Goal: Task Accomplishment & Management: Use online tool/utility

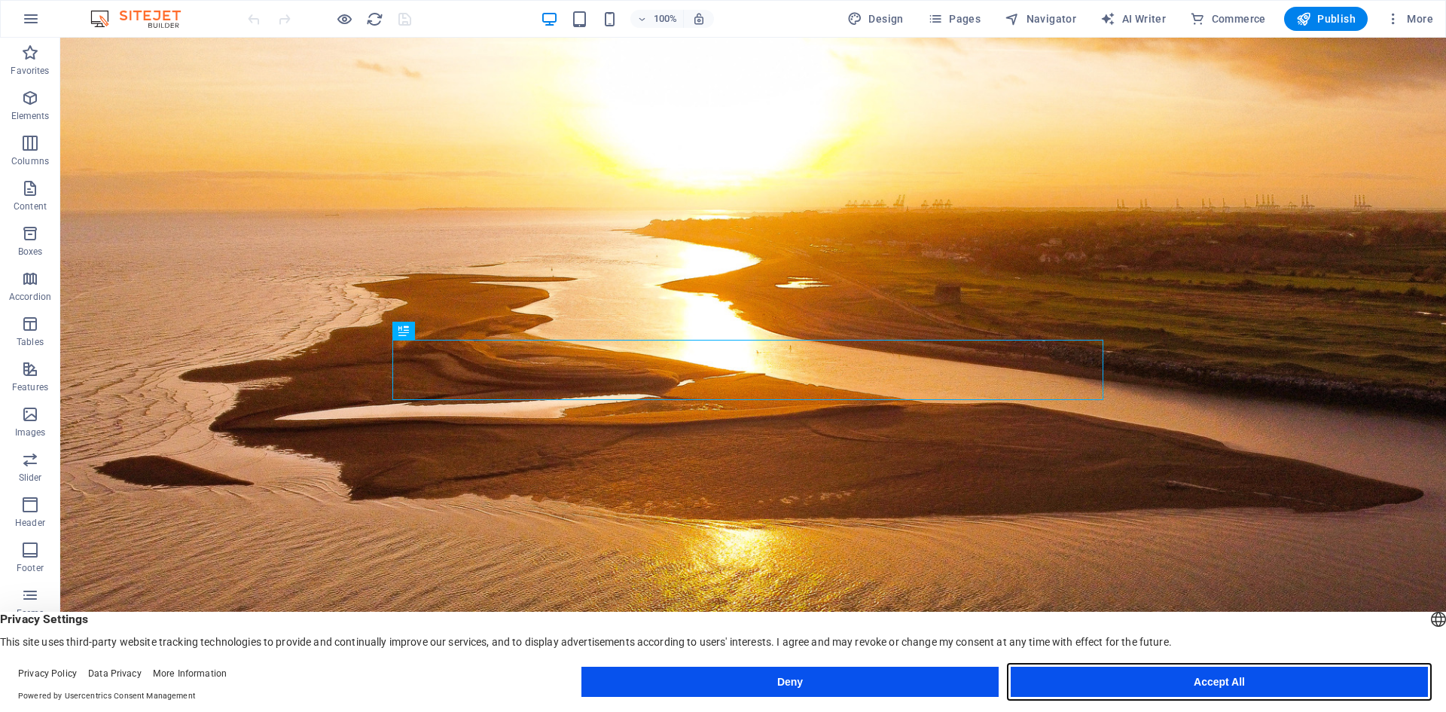
click at [1137, 691] on button "Accept All" at bounding box center [1219, 681] width 417 height 30
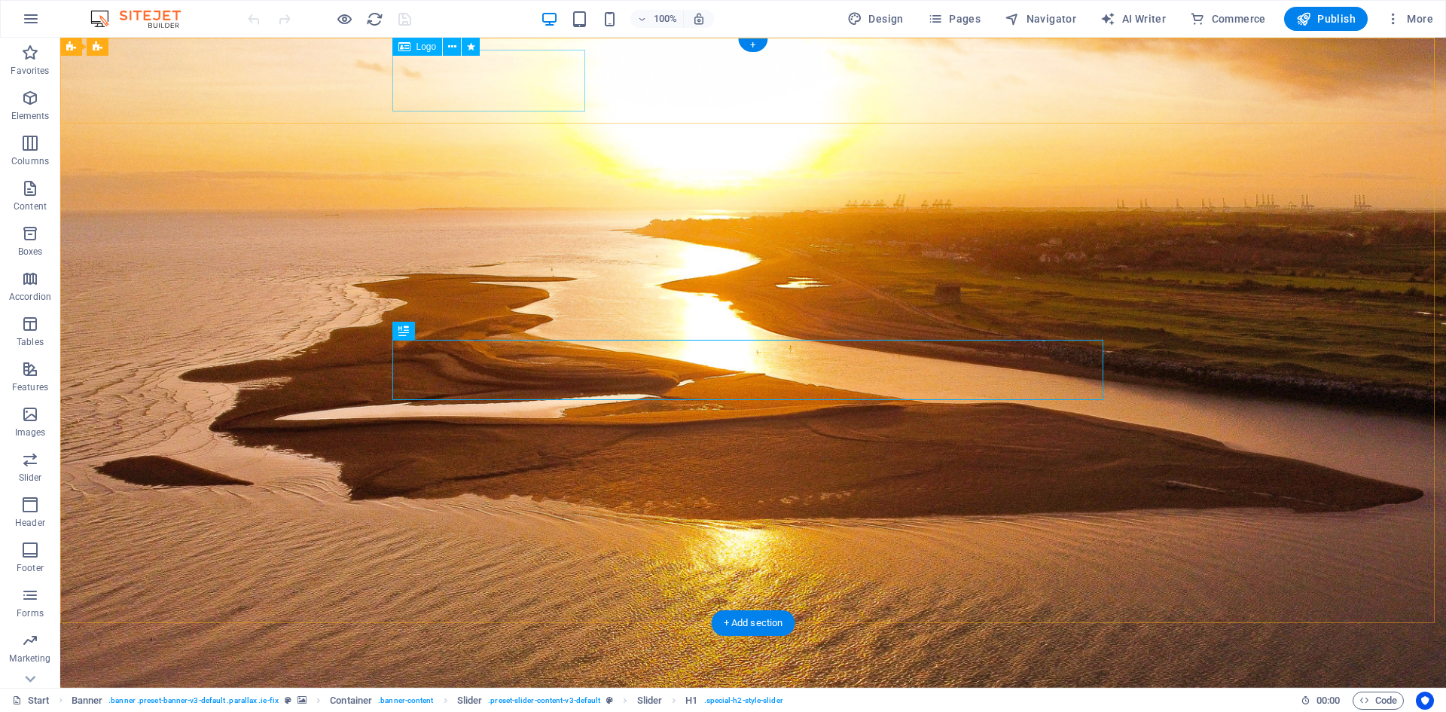
click at [486, 684] on div at bounding box center [753, 715] width 711 height 62
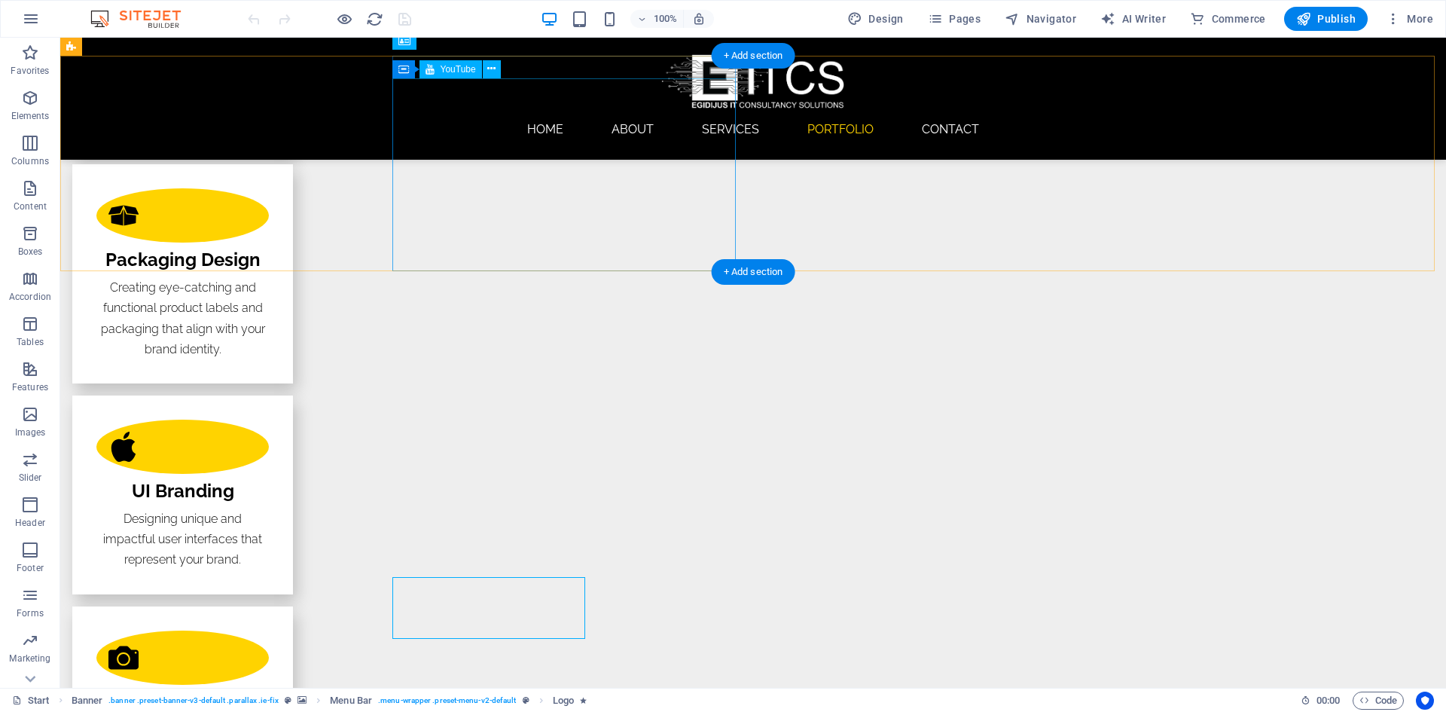
scroll to position [2517, 0]
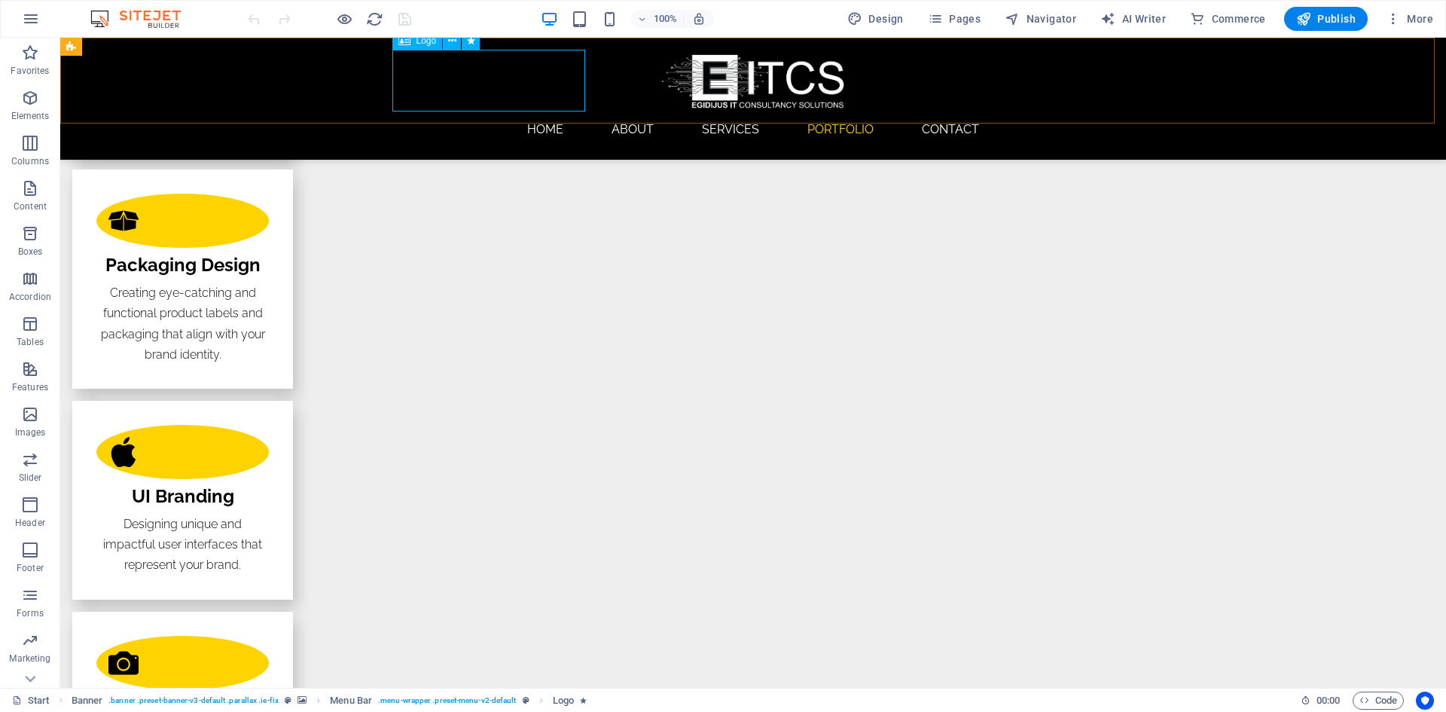
click at [499, 77] on div at bounding box center [753, 81] width 711 height 62
click at [456, 41] on button at bounding box center [452, 41] width 18 height 18
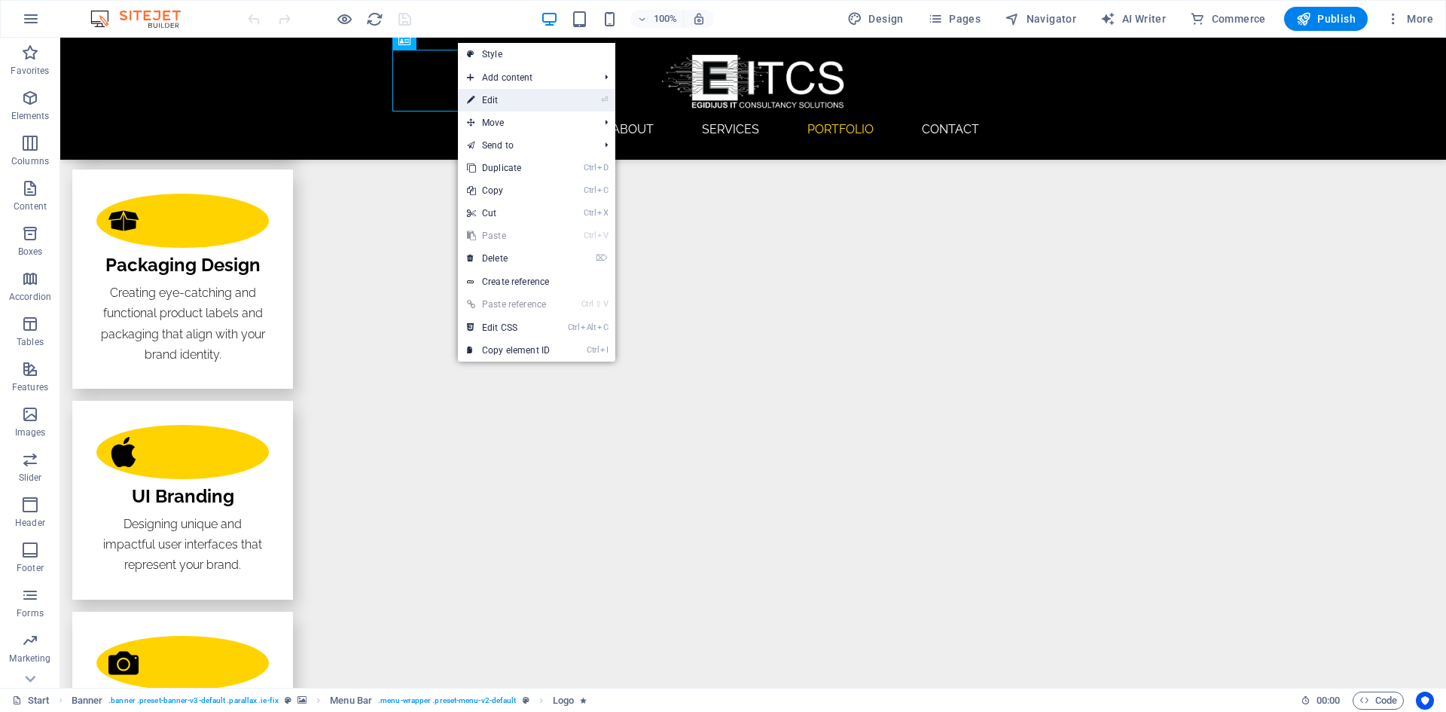
click at [508, 99] on link "⏎ Edit" at bounding box center [508, 100] width 101 height 23
select select "px"
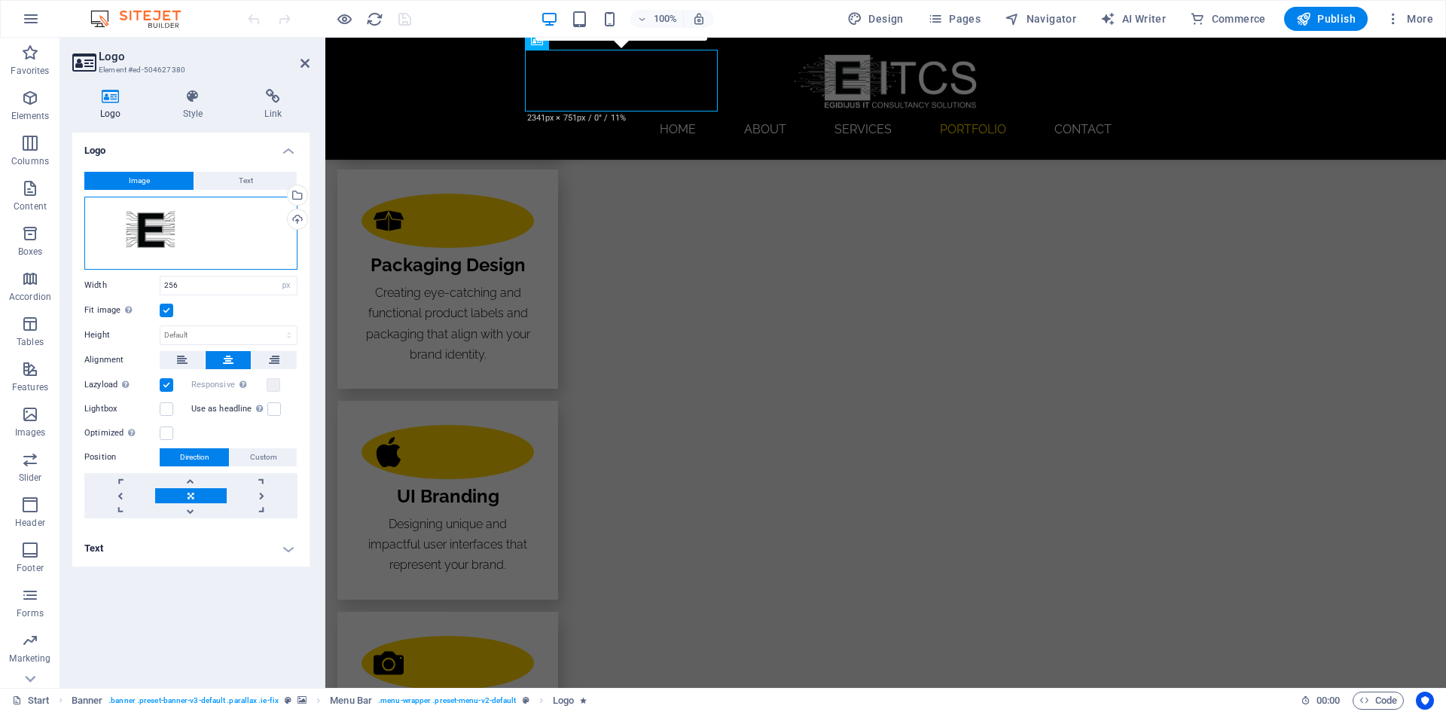
click at [175, 229] on div "Drag files here, click to choose files or select files from Files or our free s…" at bounding box center [190, 233] width 213 height 73
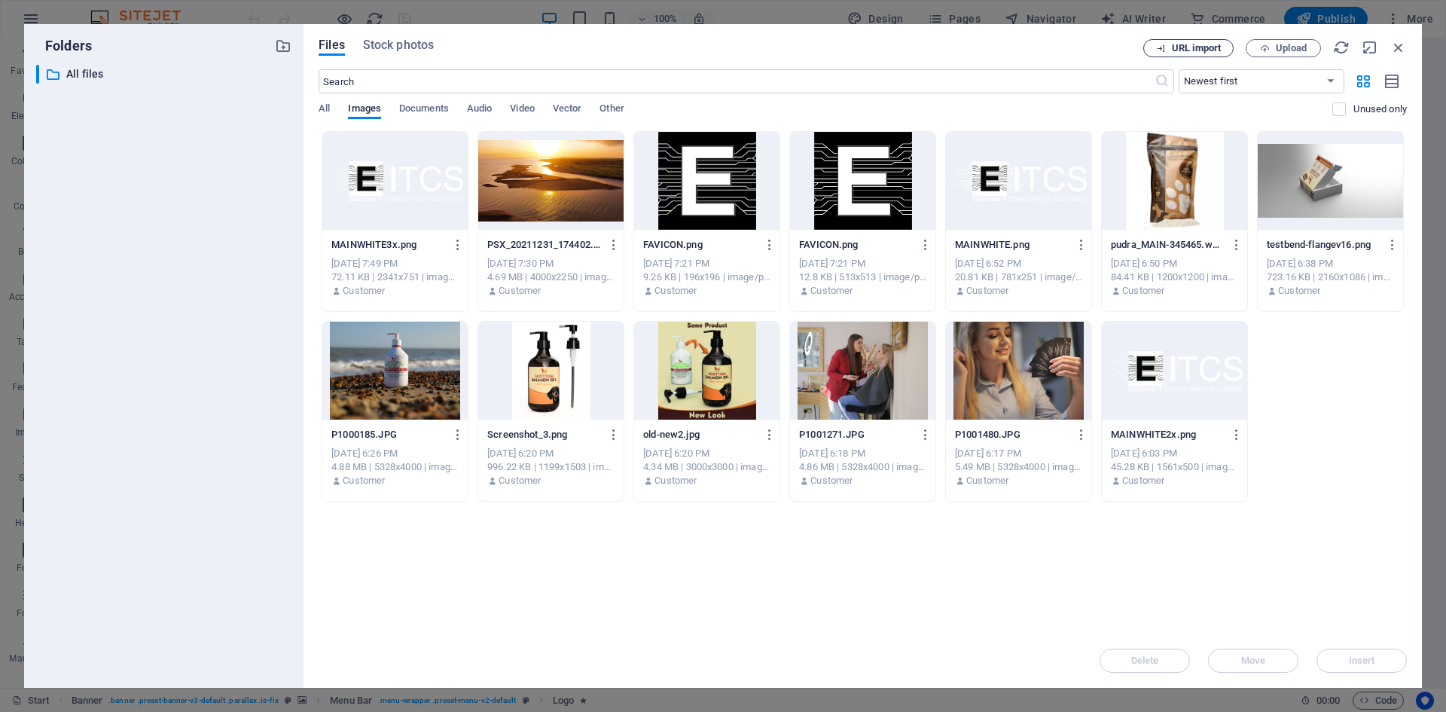
click at [1209, 50] on span "URL import" at bounding box center [1196, 48] width 49 height 9
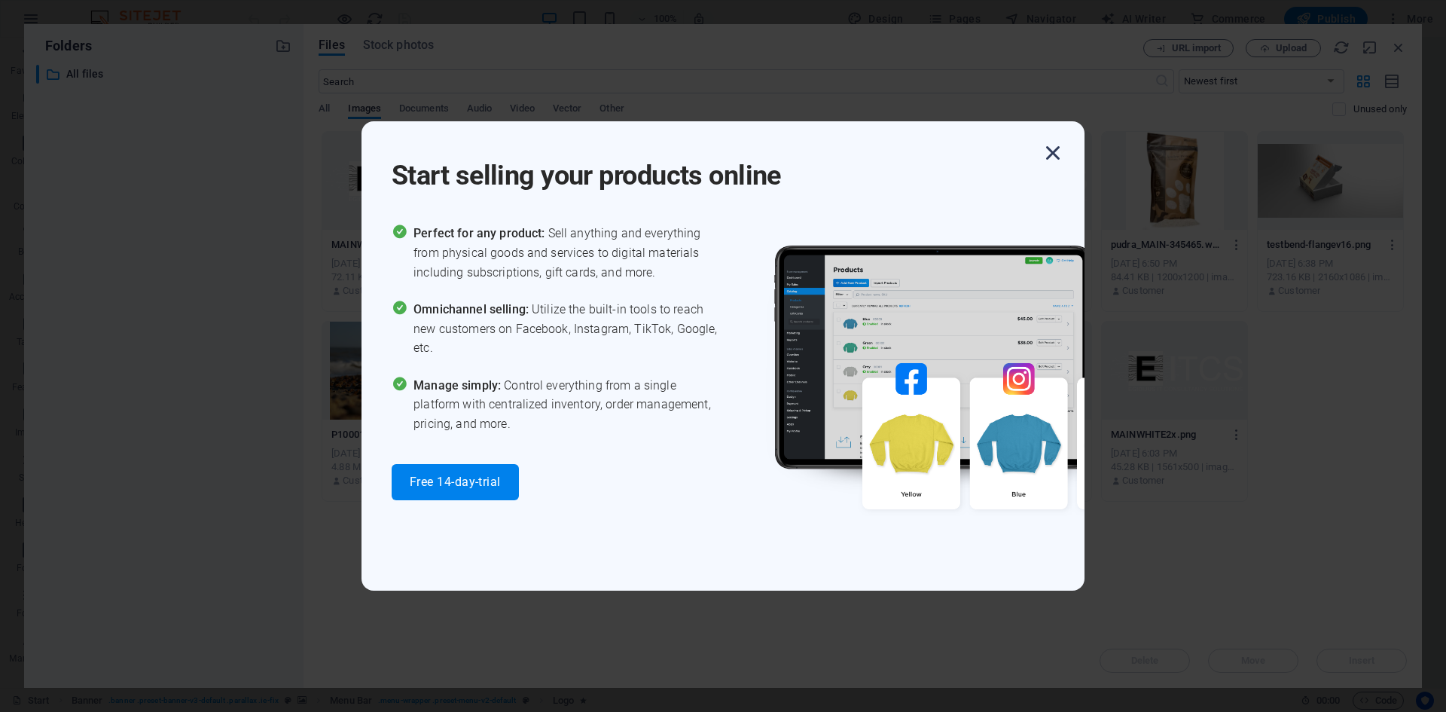
click at [1045, 152] on icon "button" at bounding box center [1052, 152] width 27 height 27
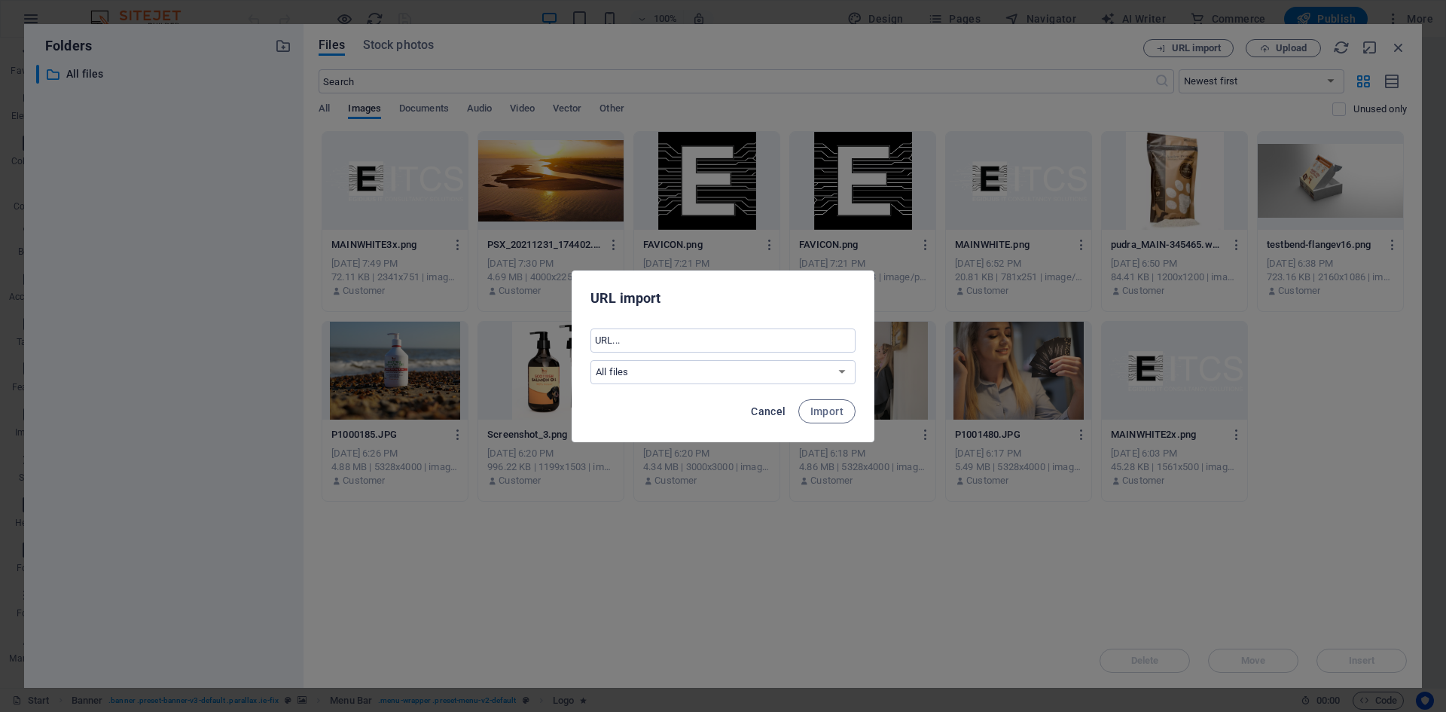
drag, startPoint x: 761, startPoint y: 416, endPoint x: 773, endPoint y: 410, distance: 13.5
click at [761, 416] on span "Cancel" at bounding box center [768, 411] width 35 height 12
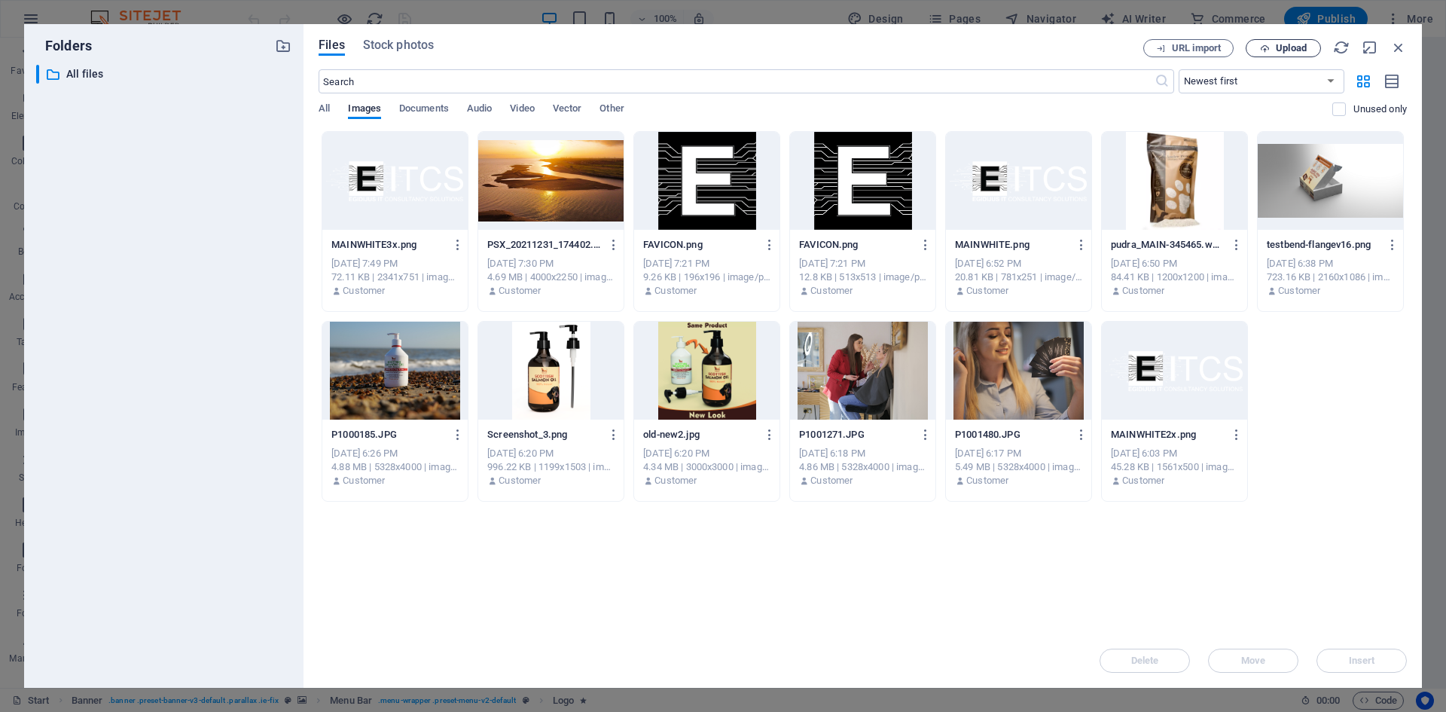
click at [1284, 50] on span "Upload" at bounding box center [1291, 48] width 31 height 9
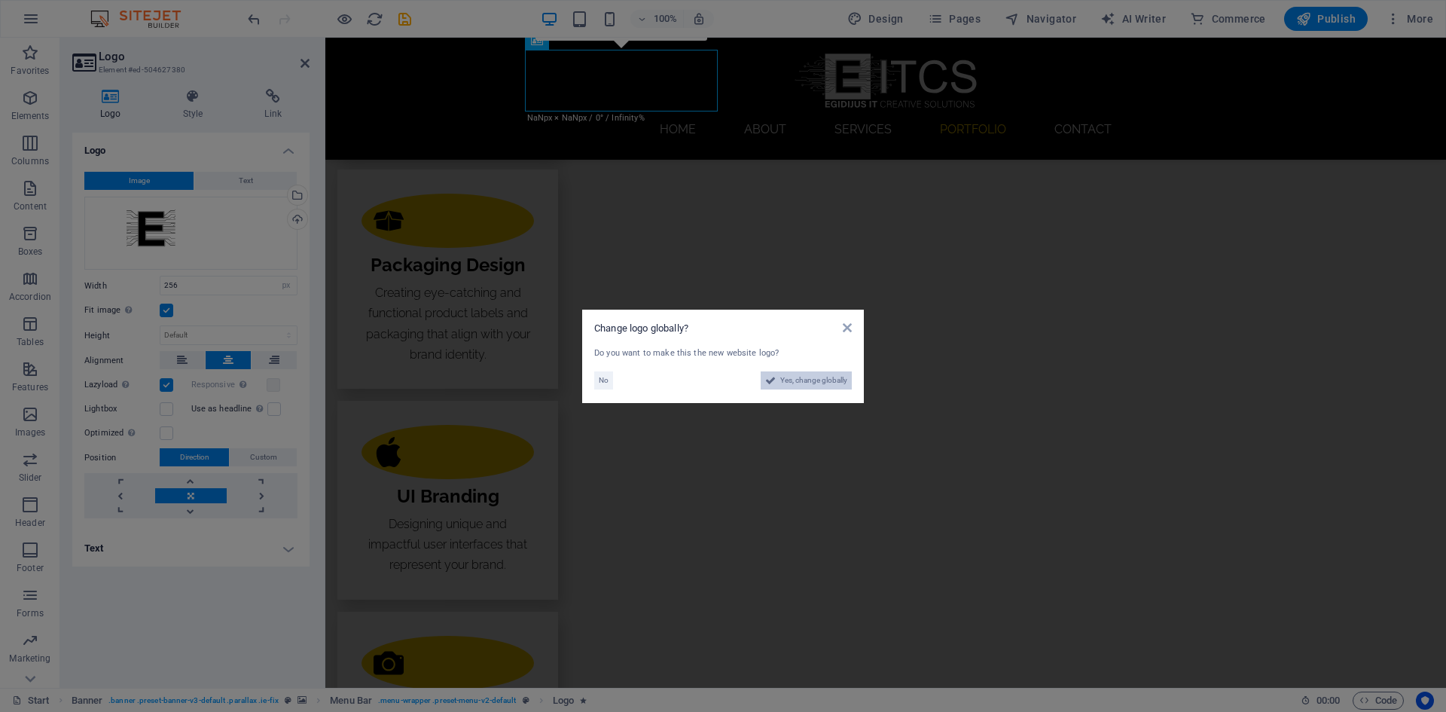
click at [788, 379] on span "Yes, change globally" at bounding box center [813, 380] width 67 height 18
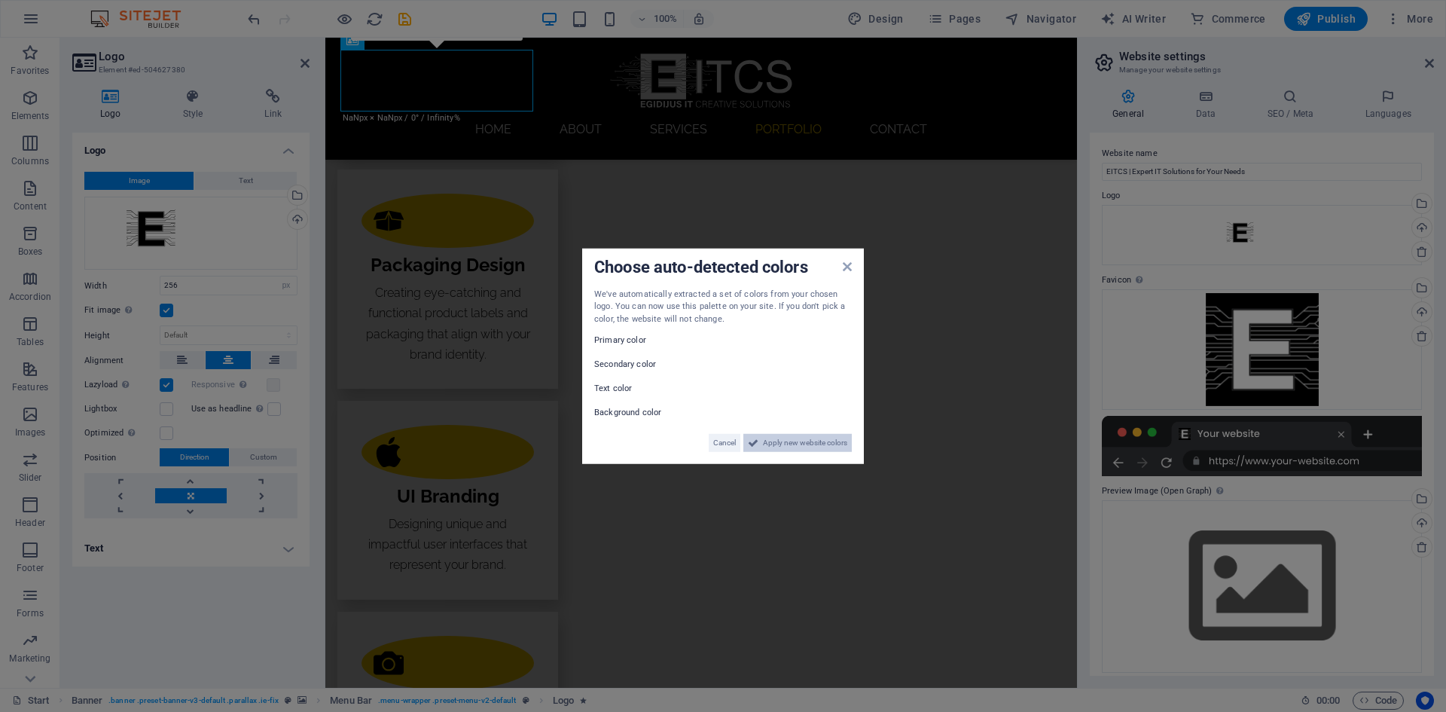
click at [791, 446] on span "Apply new website colors" at bounding box center [805, 443] width 84 height 18
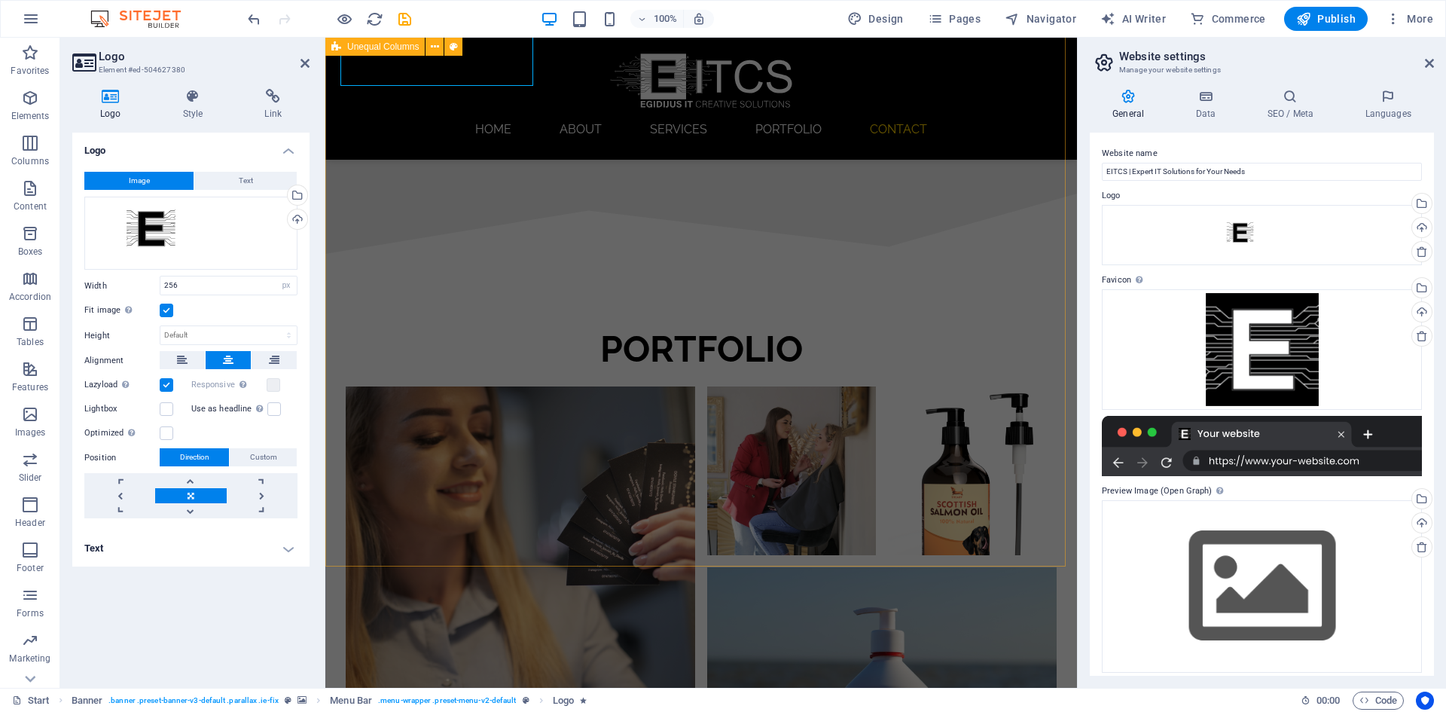
scroll to position [3421, 0]
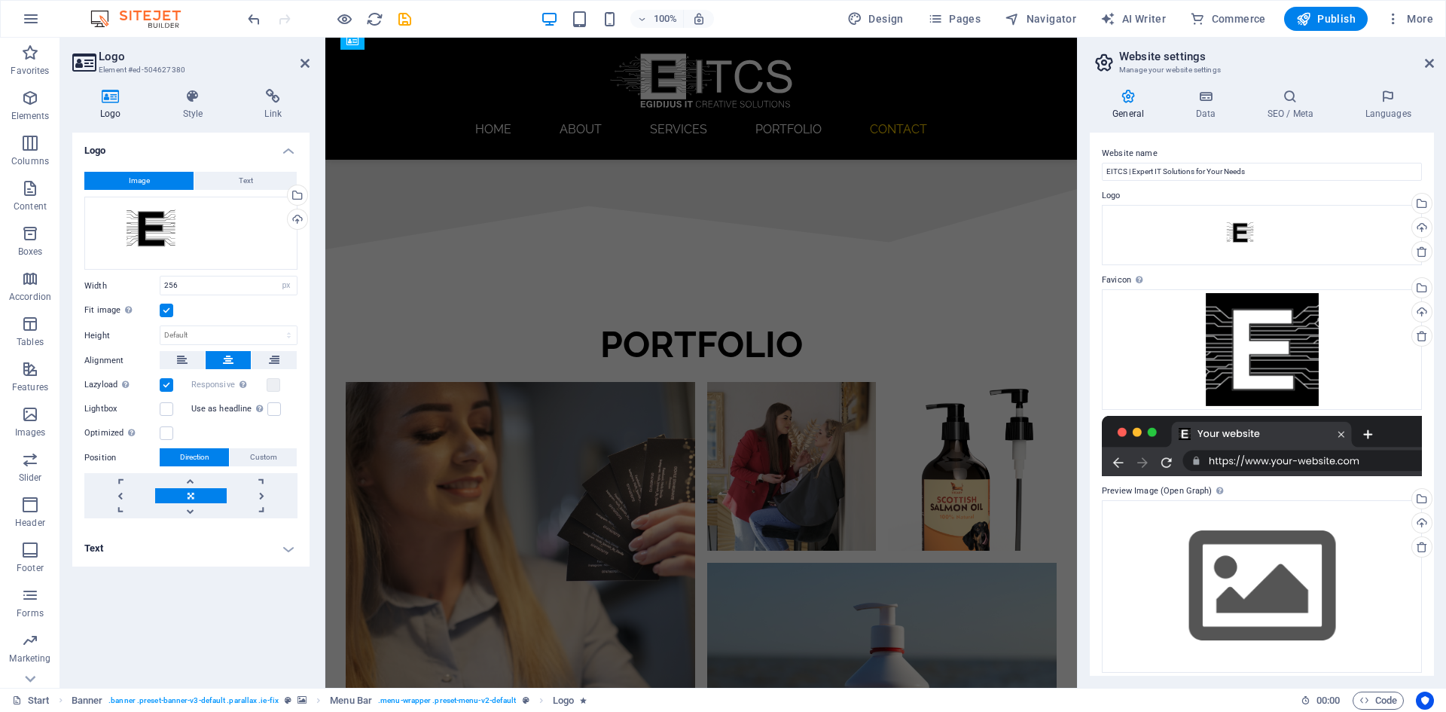
click at [1435, 66] on aside "Website settings Manage your website settings General Data SEO / Meta Languages…" at bounding box center [1261, 363] width 369 height 650
drag, startPoint x: 1433, startPoint y: 58, endPoint x: 1107, endPoint y: 20, distance: 328.3
click at [1433, 58] on icon at bounding box center [1429, 63] width 9 height 12
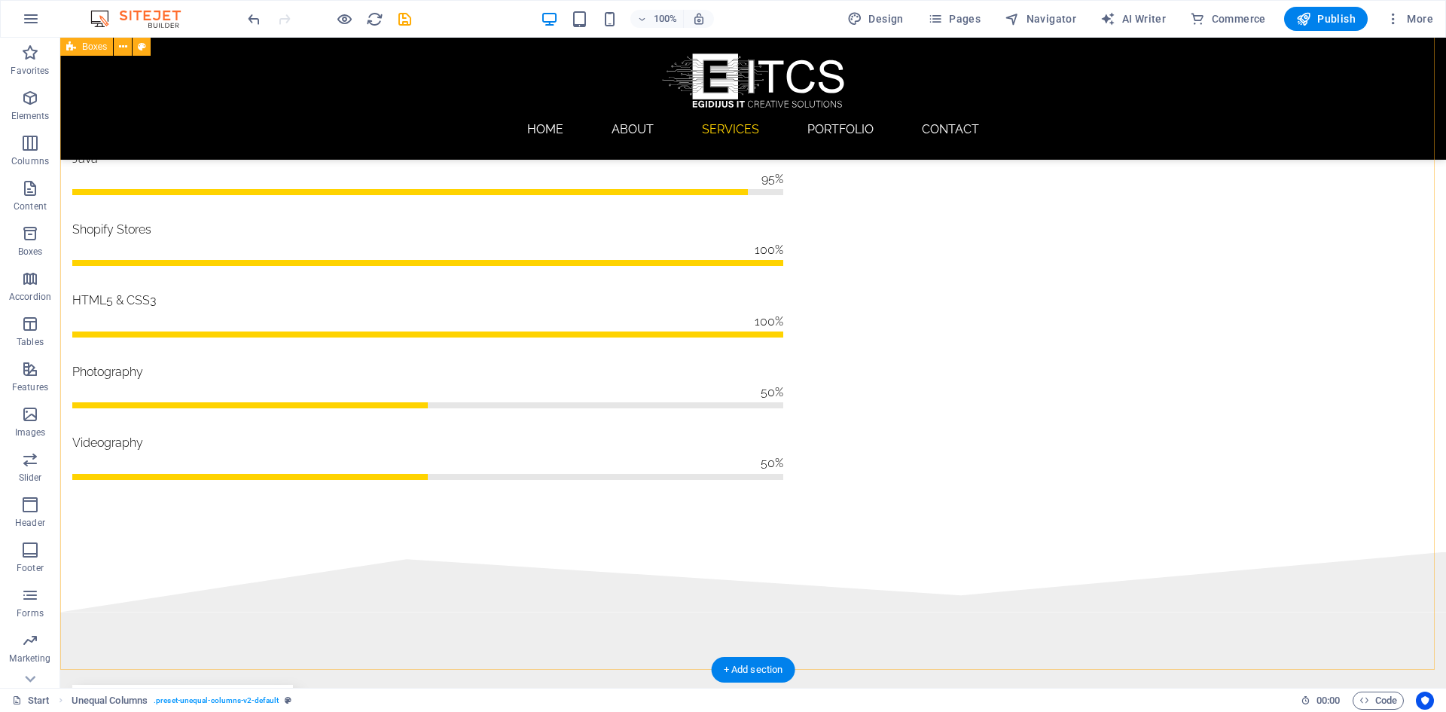
scroll to position [1086, 0]
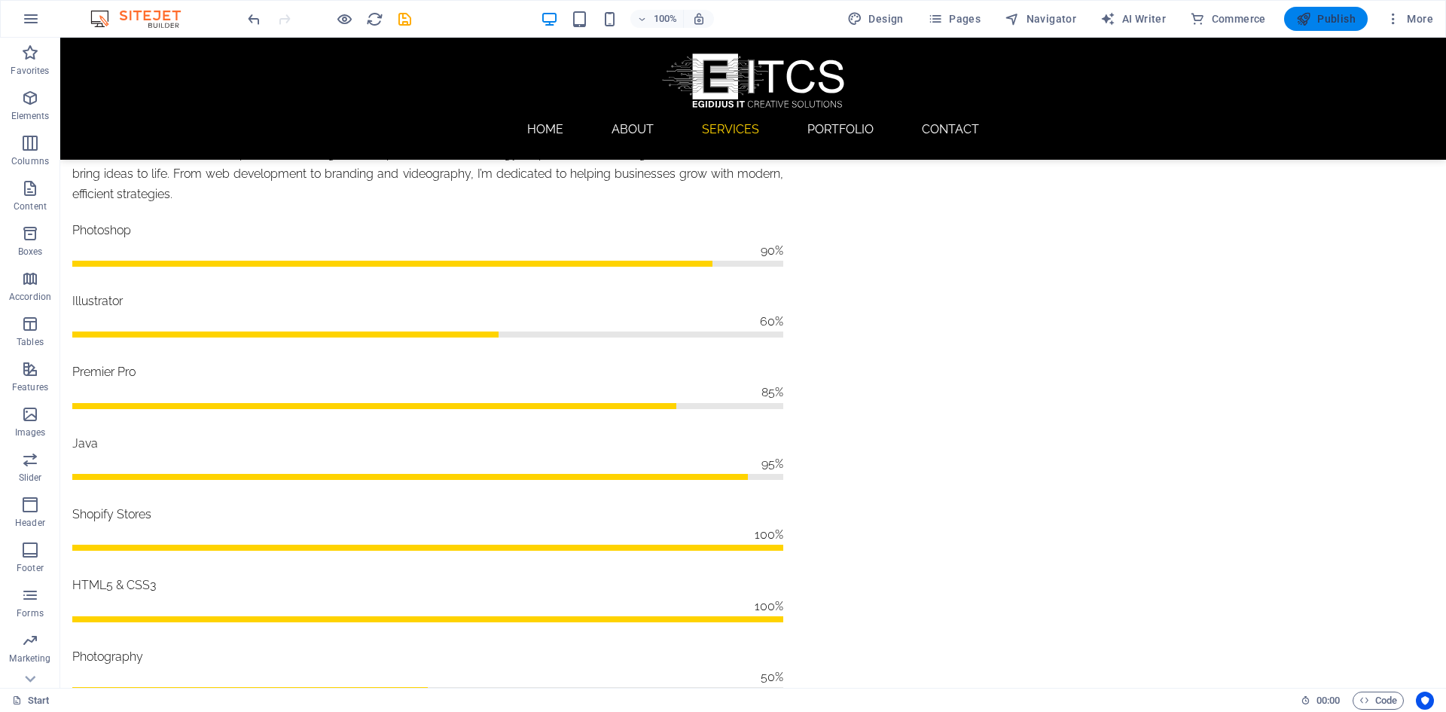
click at [1339, 26] on button "Publish" at bounding box center [1326, 19] width 84 height 24
checkbox input "false"
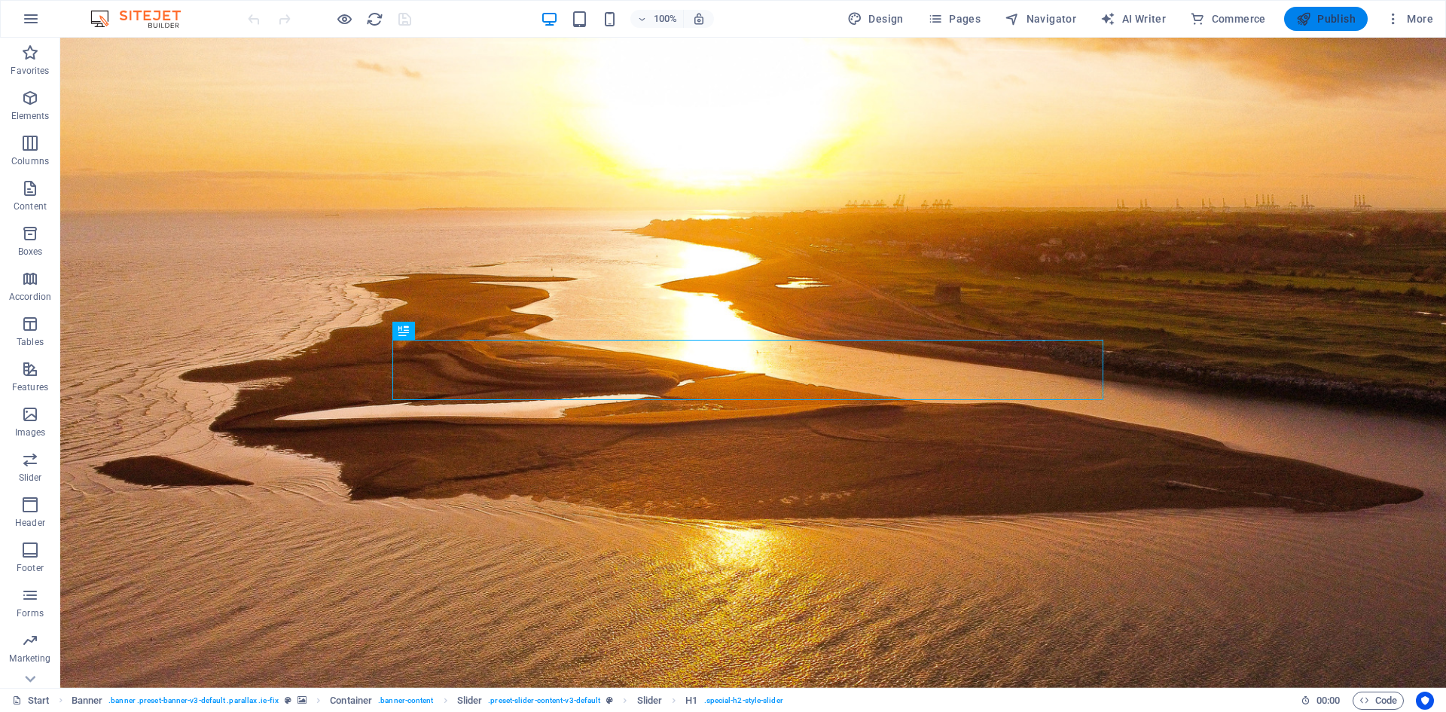
click at [1330, 23] on span "Publish" at bounding box center [1325, 18] width 59 height 15
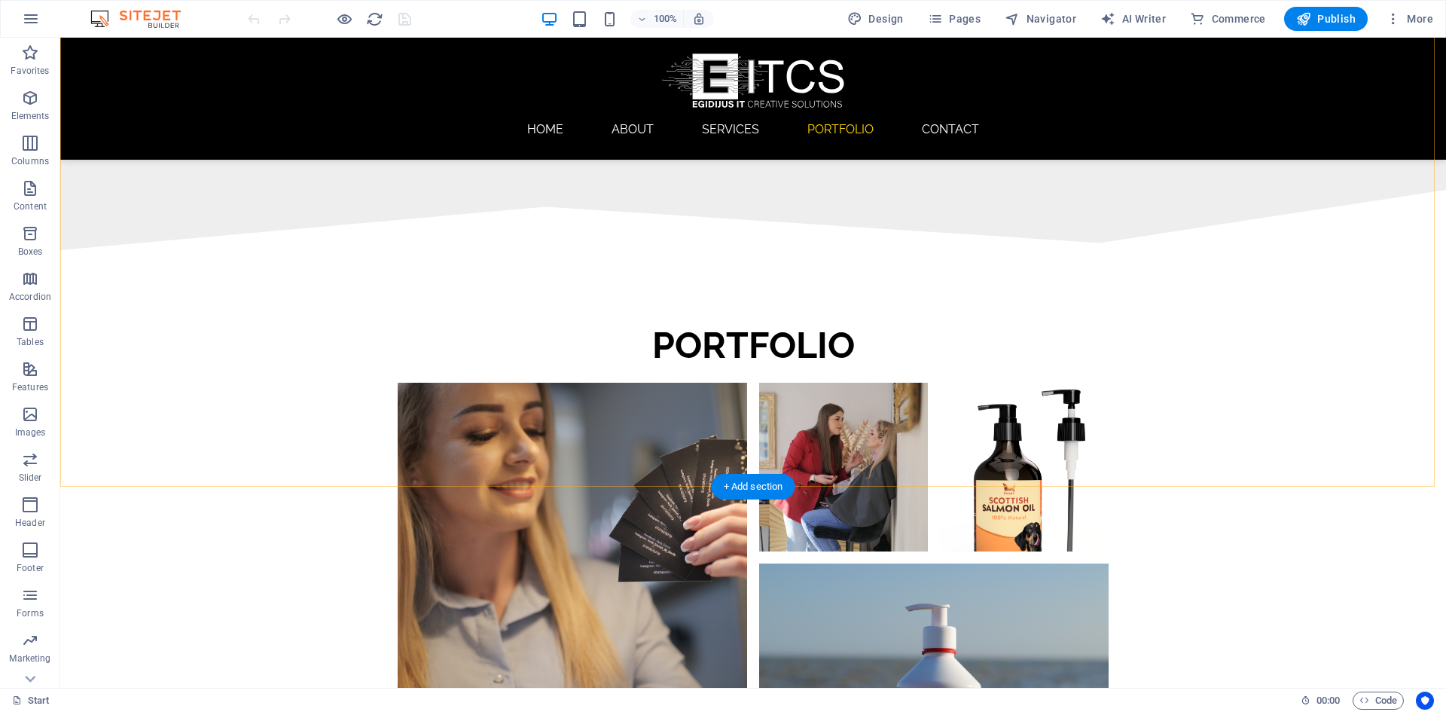
scroll to position [3421, 0]
click at [1388, 14] on icon "button" at bounding box center [1393, 18] width 15 height 15
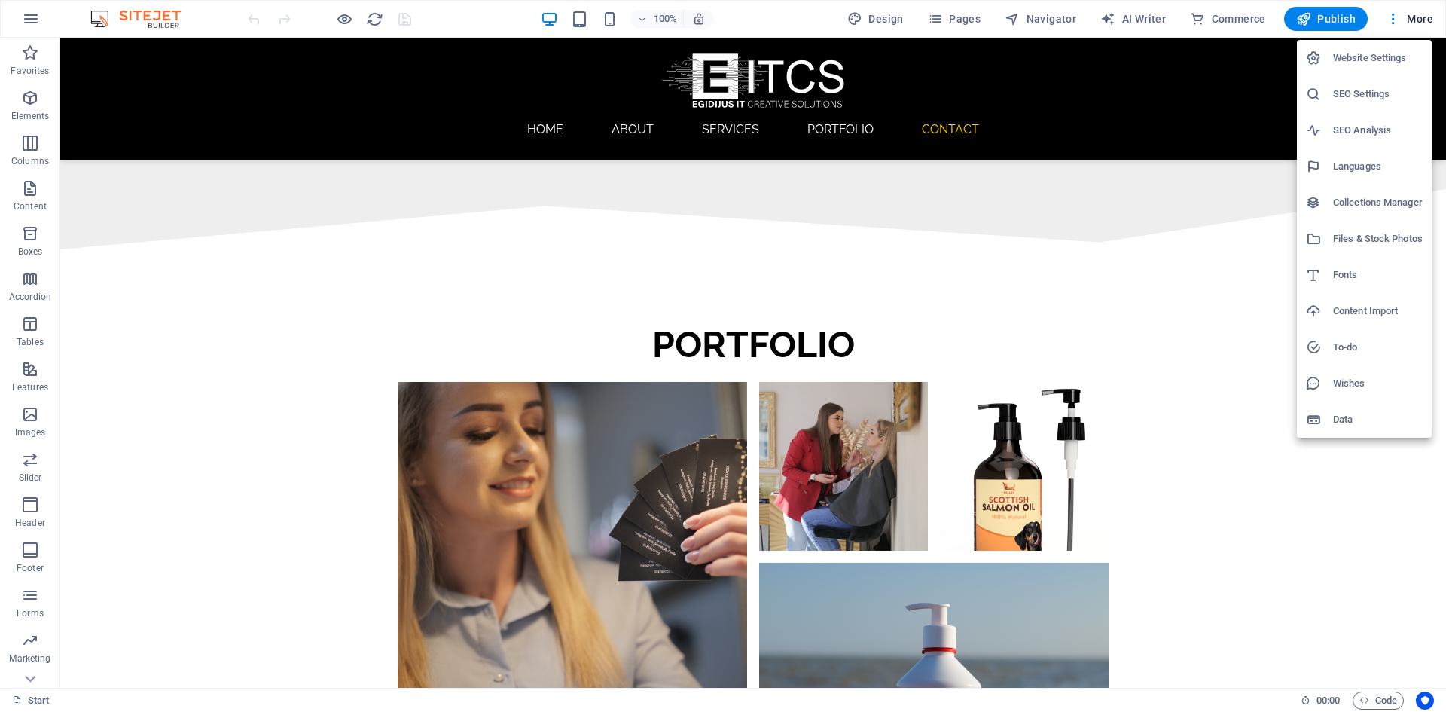
click at [1051, 301] on div at bounding box center [723, 356] width 1446 height 712
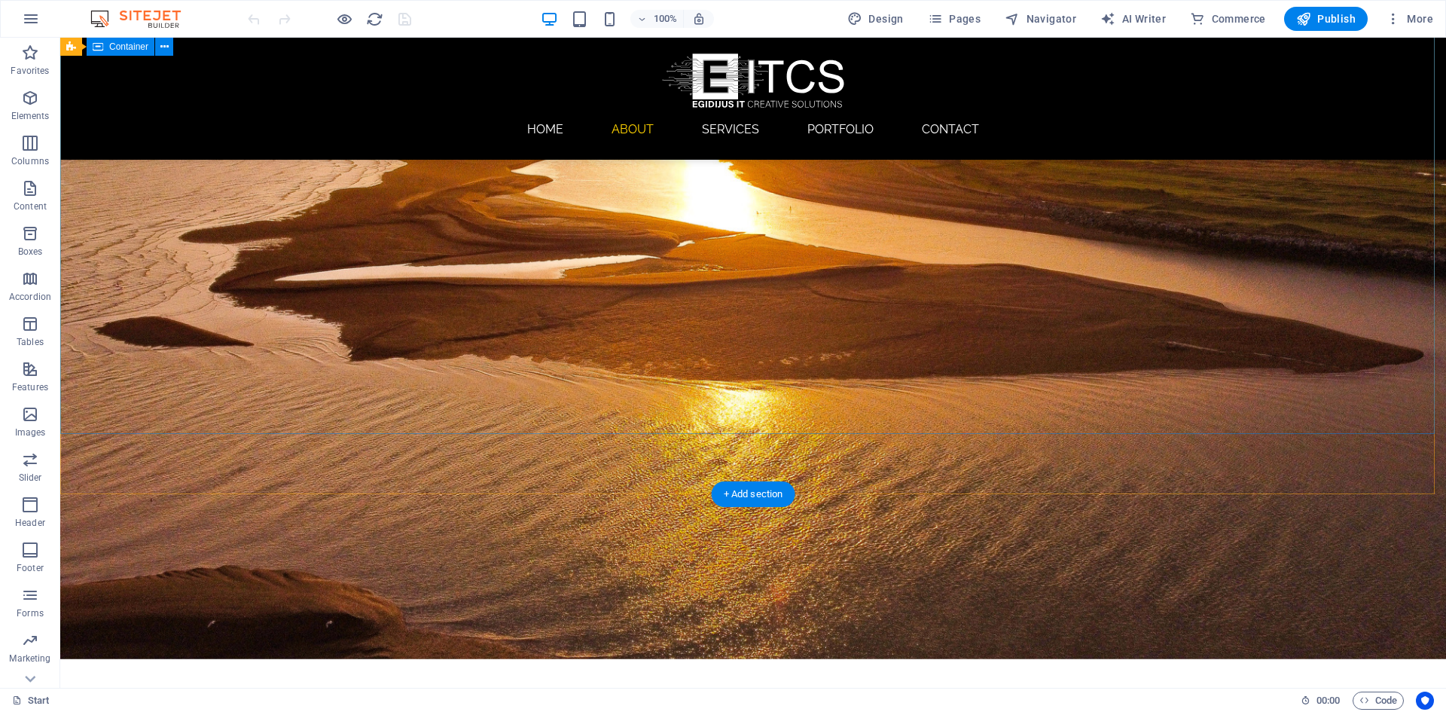
scroll to position [0, 0]
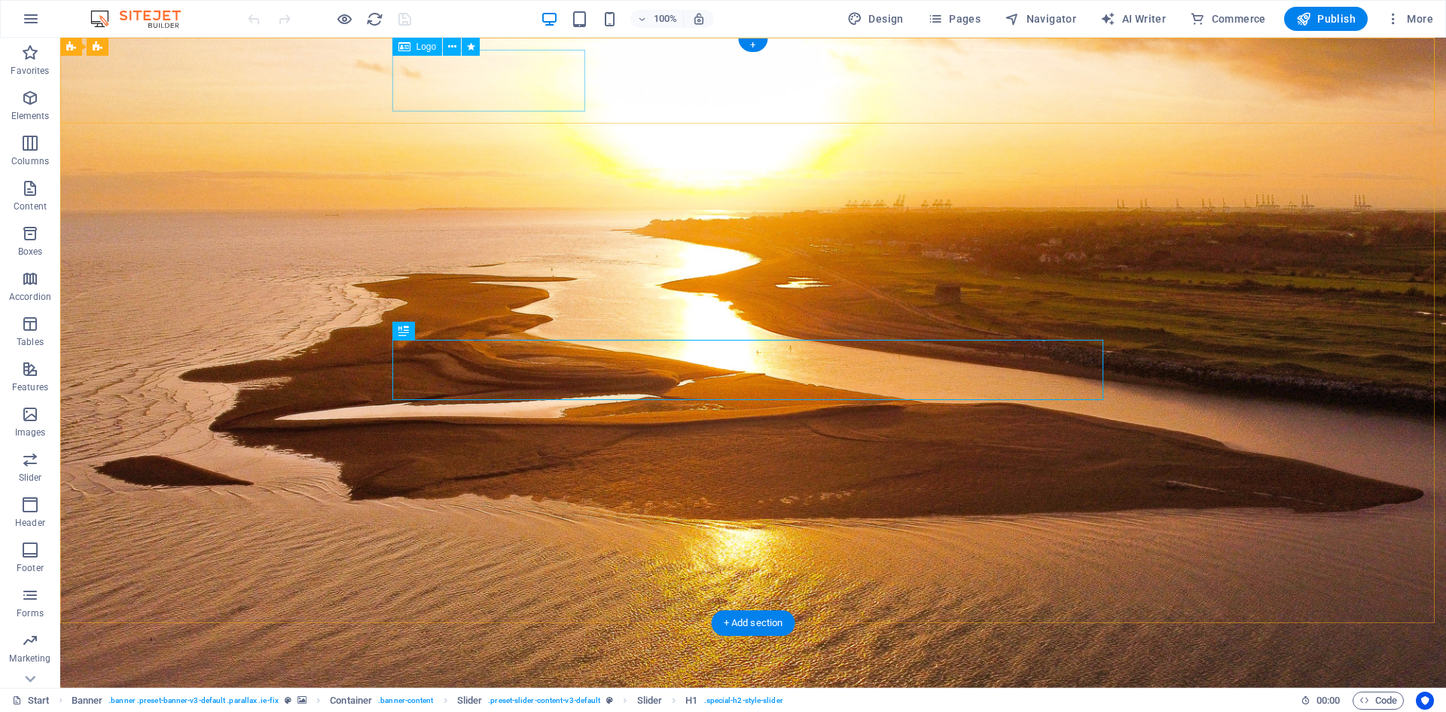
click at [493, 684] on div at bounding box center [753, 715] width 711 height 62
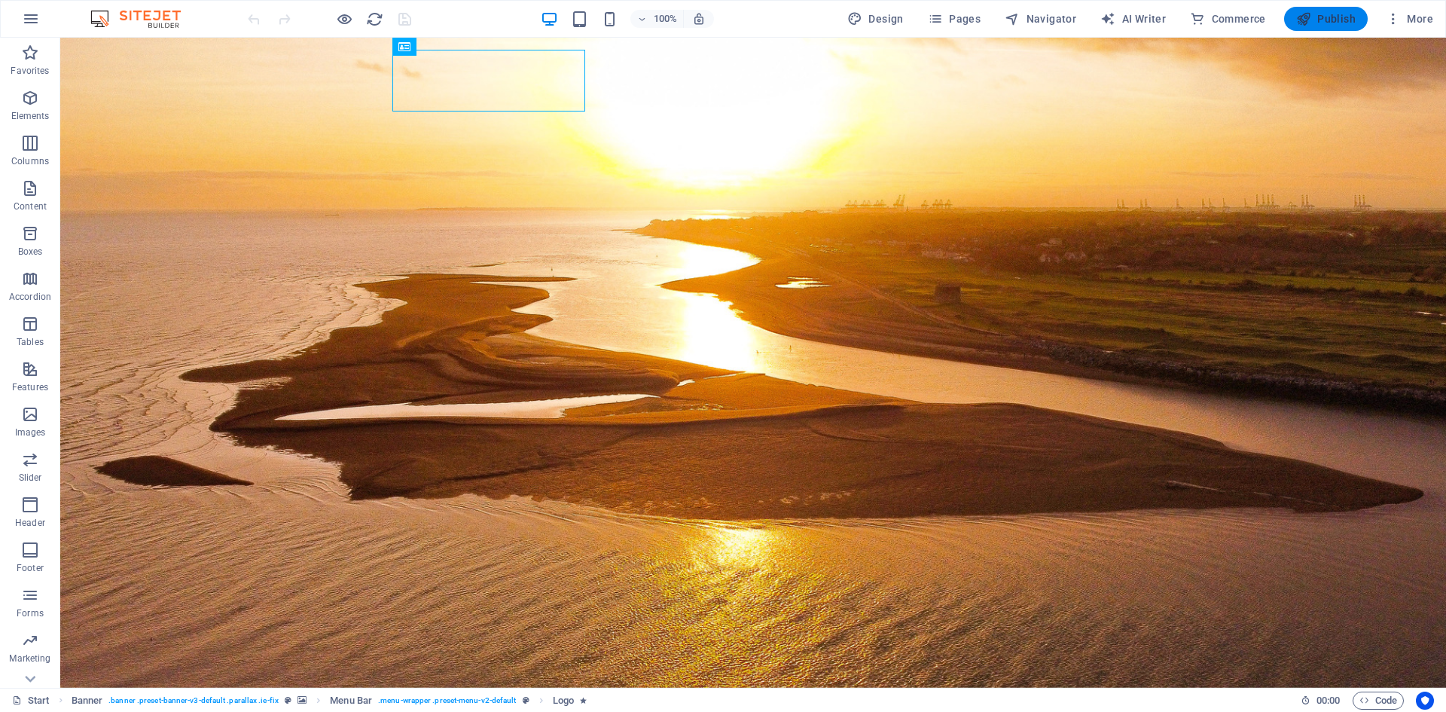
click at [1319, 21] on span "Publish" at bounding box center [1325, 18] width 59 height 15
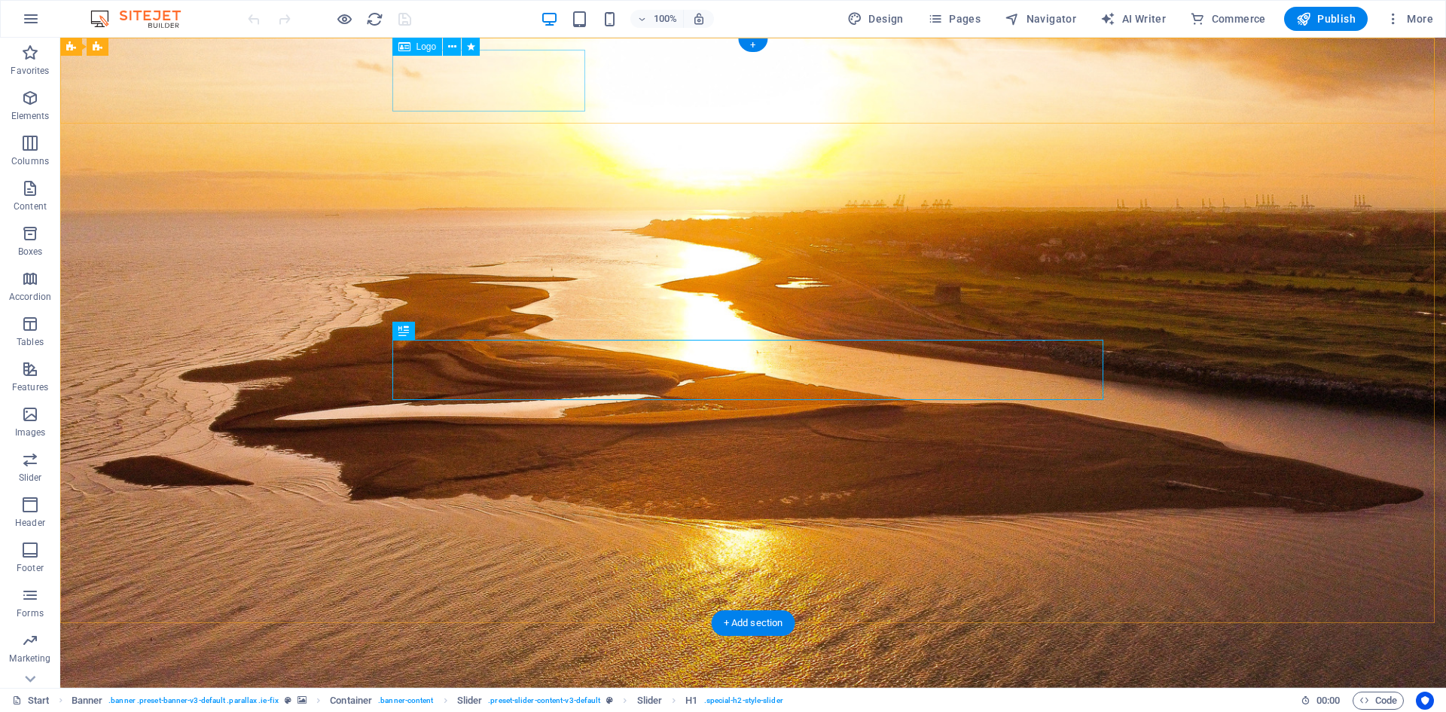
click at [526, 684] on div at bounding box center [753, 715] width 711 height 62
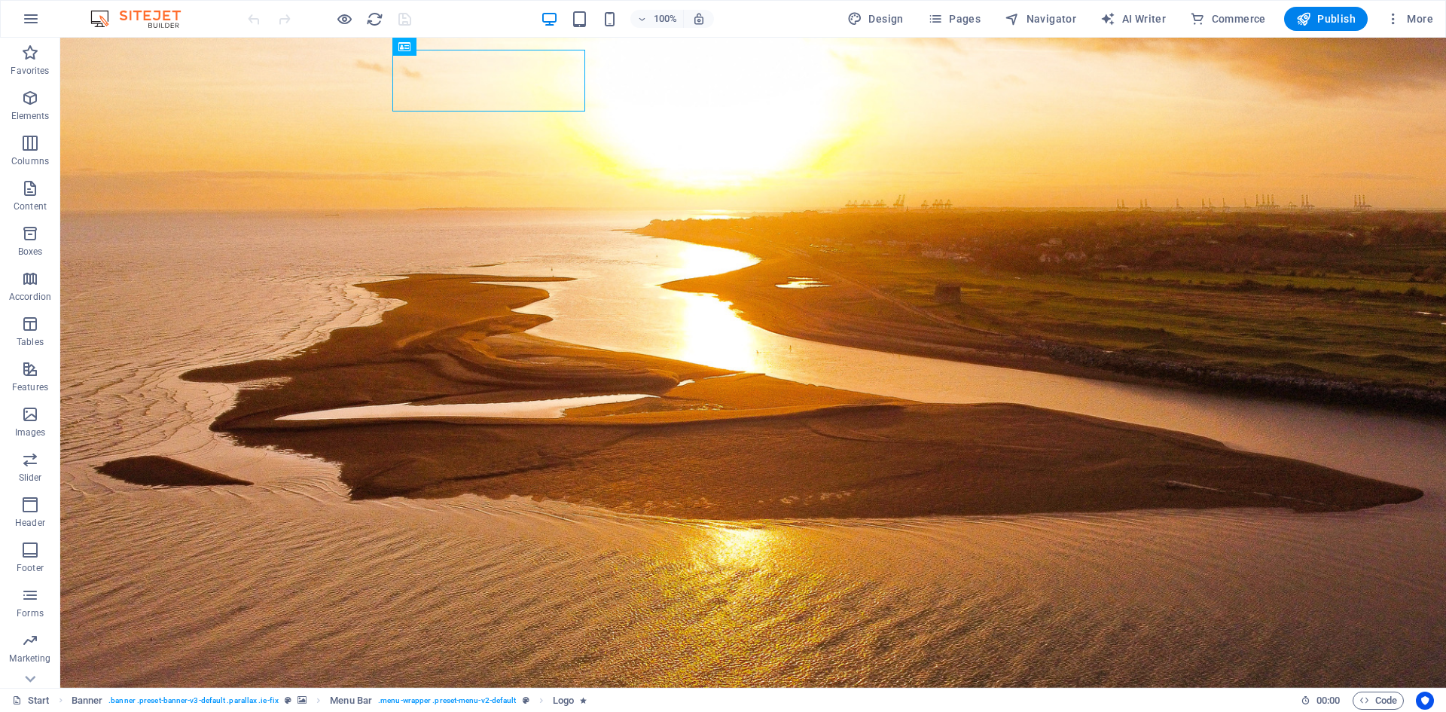
click at [130, 15] on img at bounding box center [143, 19] width 113 height 18
click at [890, 17] on span "Design" at bounding box center [875, 18] width 56 height 15
select select "px"
select select "300"
select select "px"
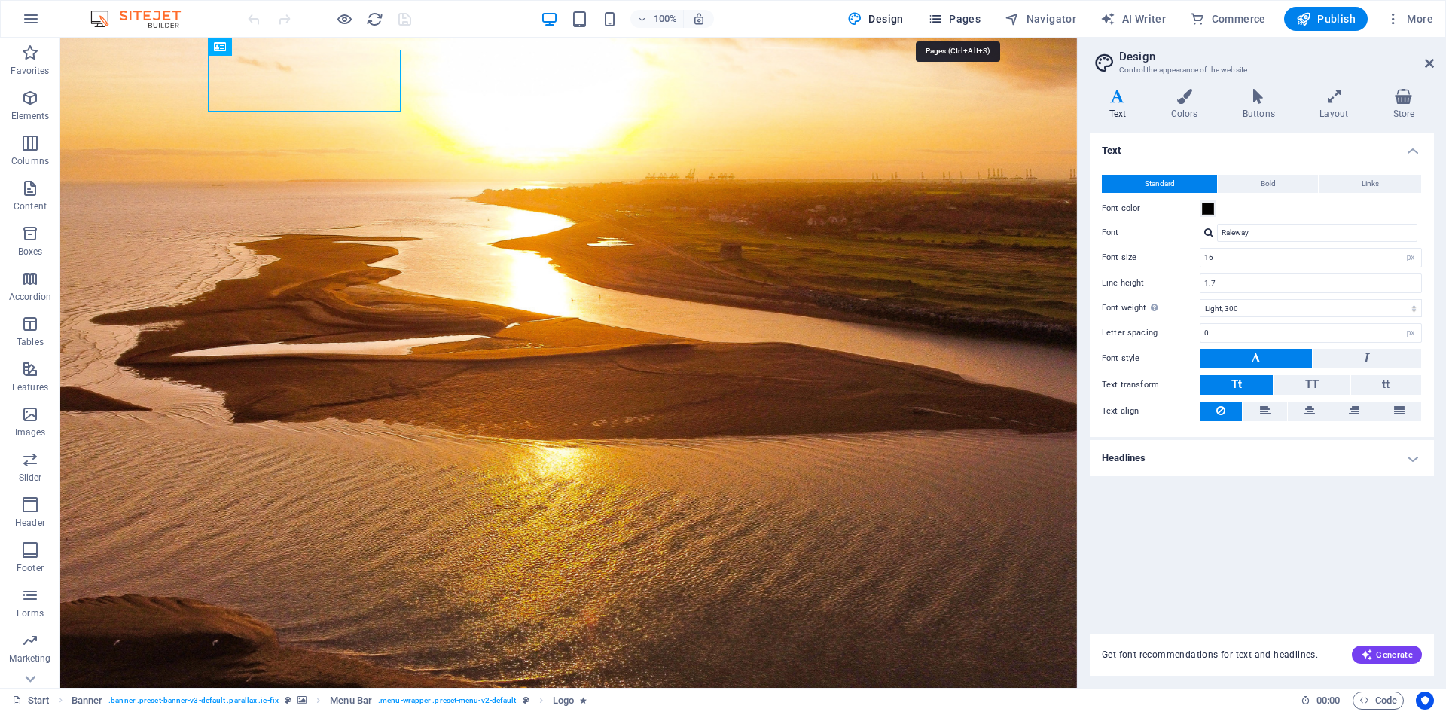
click at [959, 20] on span "Pages" at bounding box center [954, 18] width 53 height 15
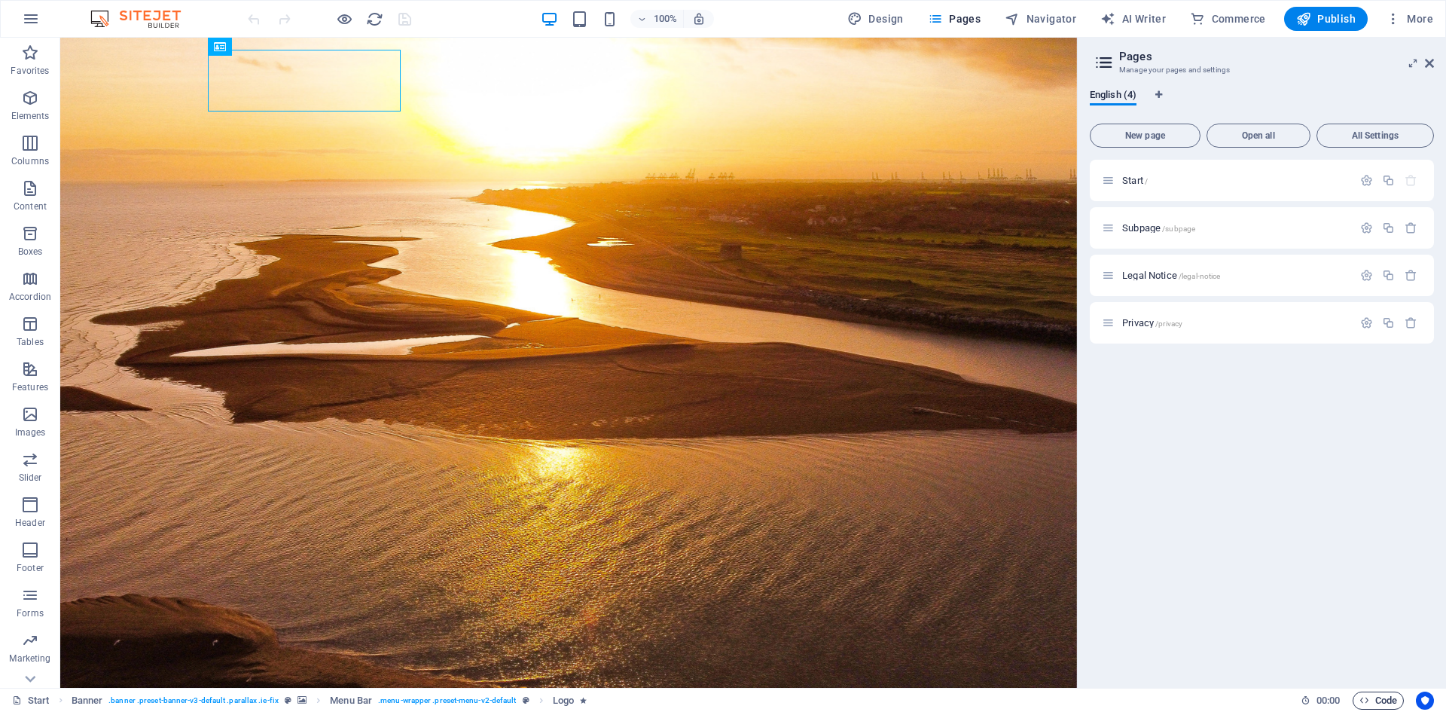
click at [1383, 697] on span "Code" at bounding box center [1378, 700] width 38 height 18
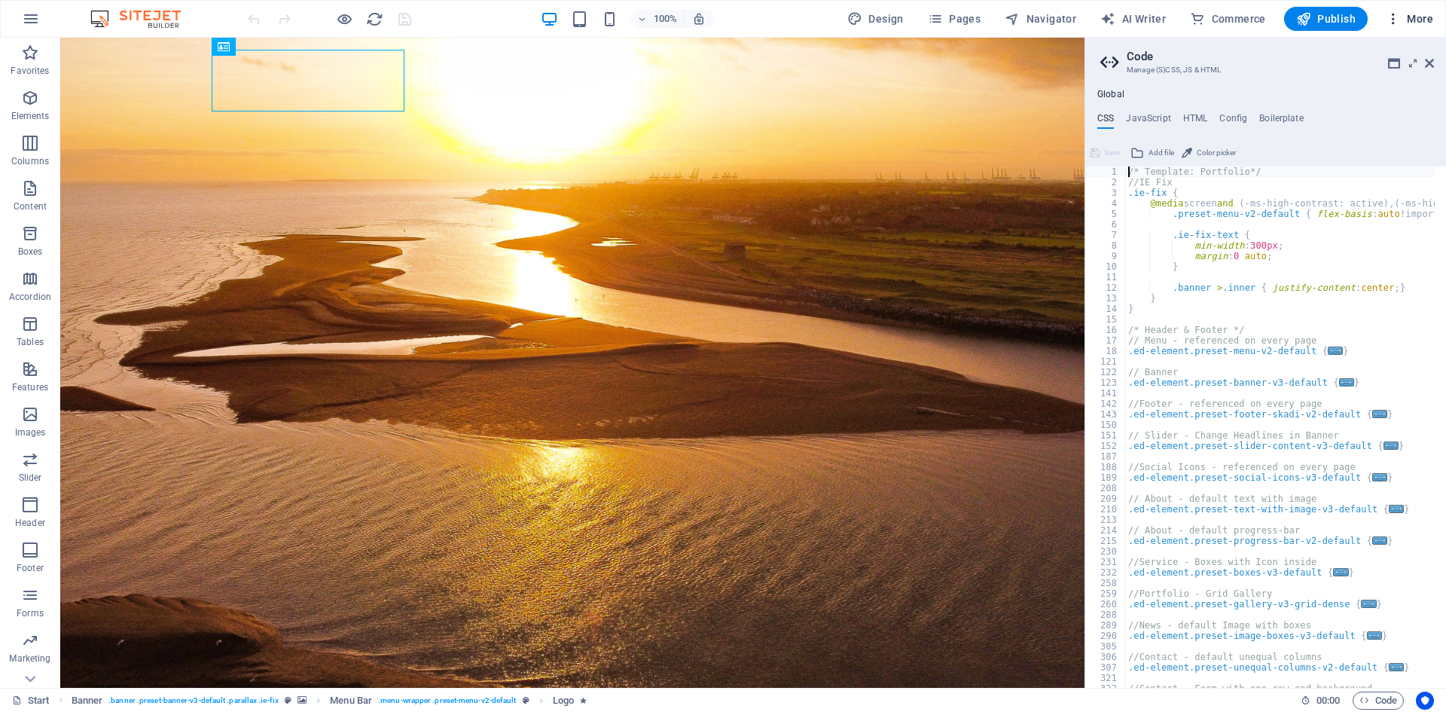
click at [1398, 23] on icon "button" at bounding box center [1393, 18] width 15 height 15
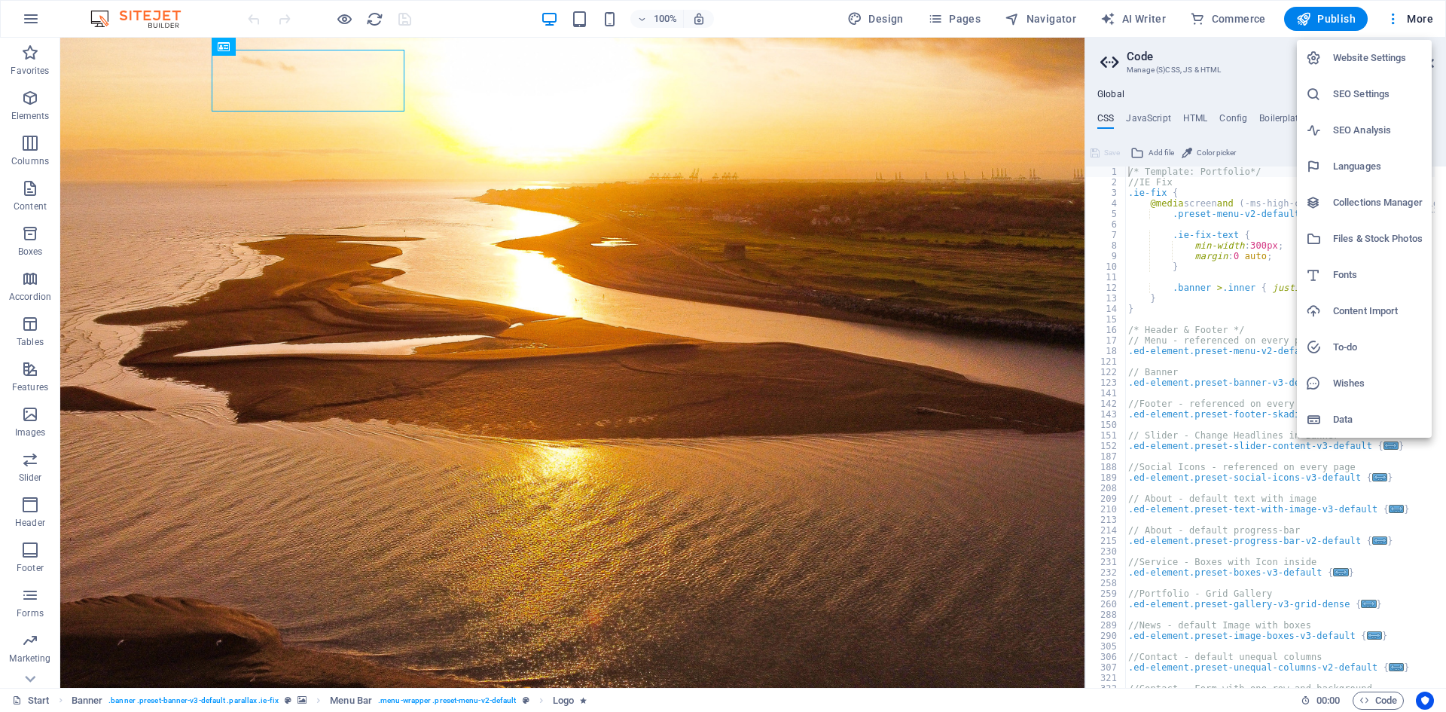
click at [1217, 14] on div at bounding box center [723, 356] width 1446 height 712
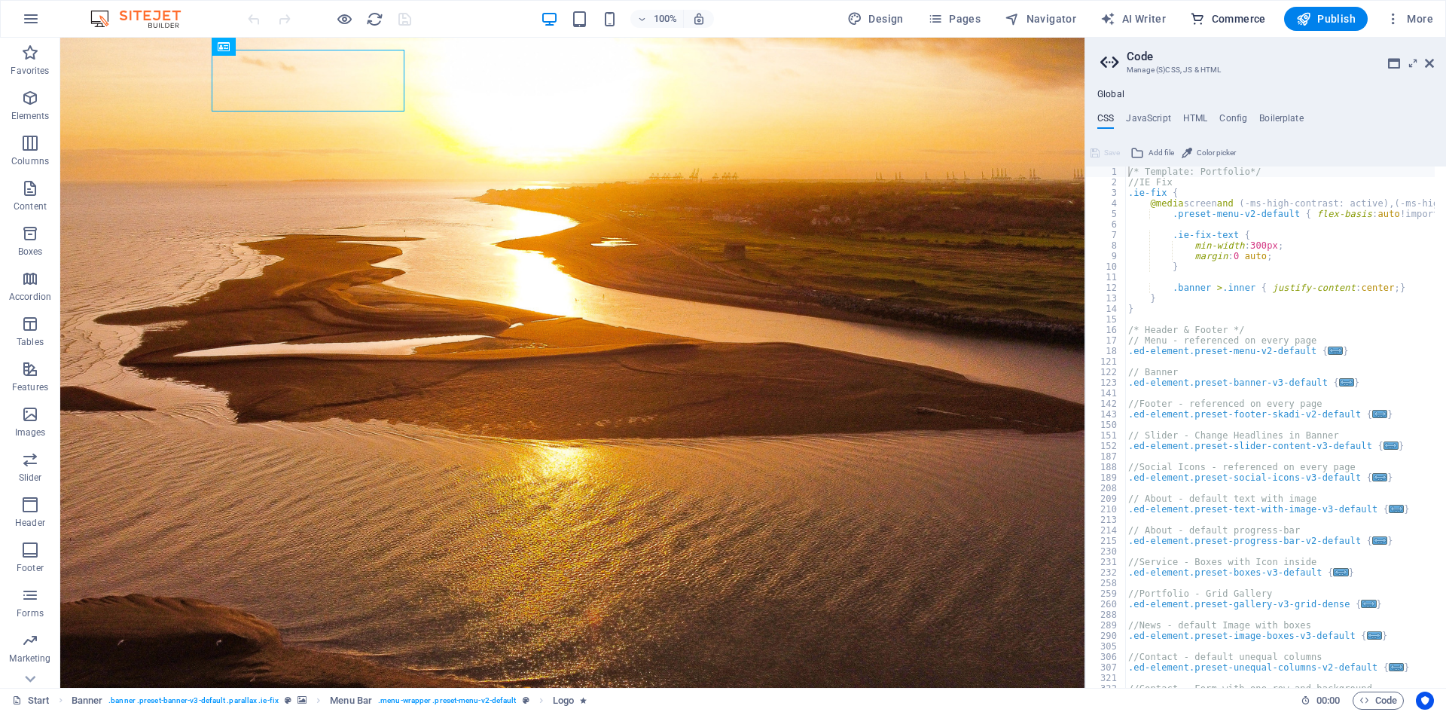
click at [1226, 15] on span "Commerce" at bounding box center [1228, 18] width 76 height 15
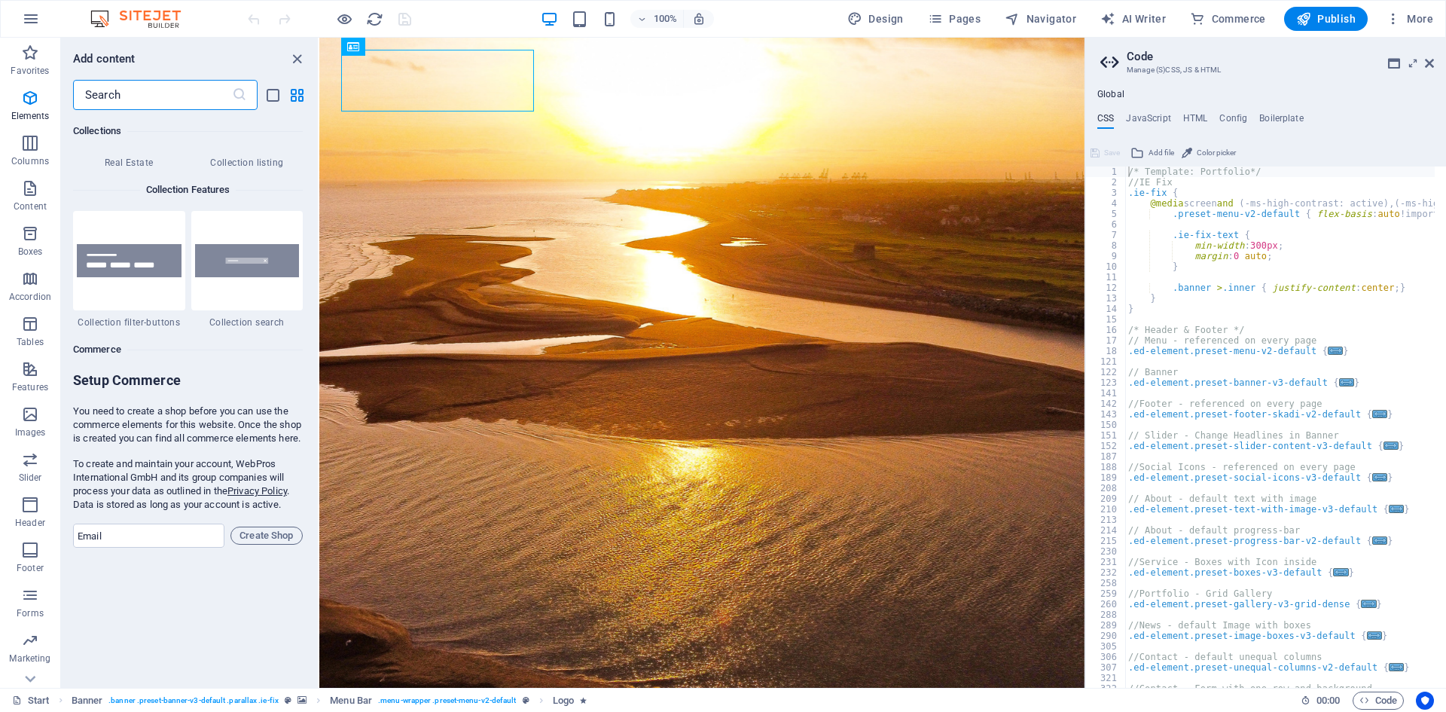
scroll to position [14513, 0]
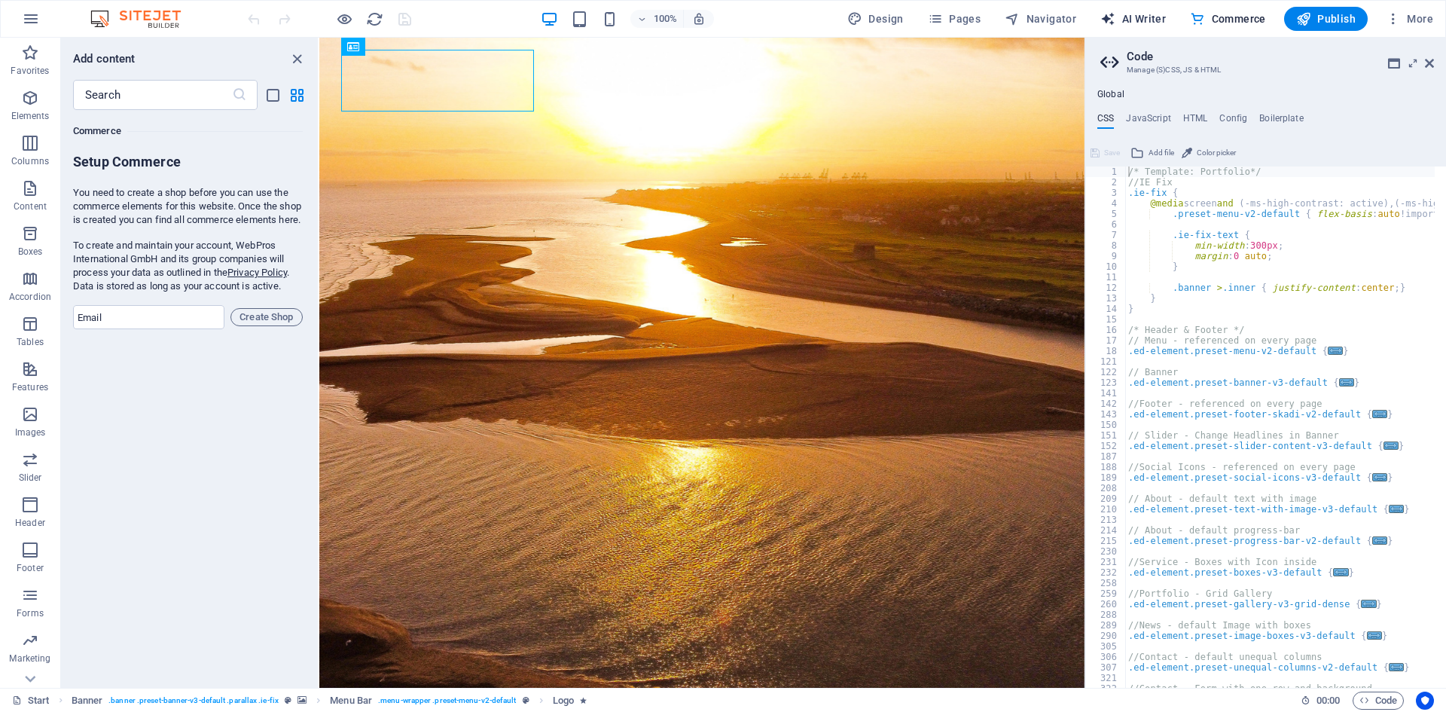
click at [1137, 16] on span "AI Writer" at bounding box center [1133, 18] width 66 height 15
select select "English"
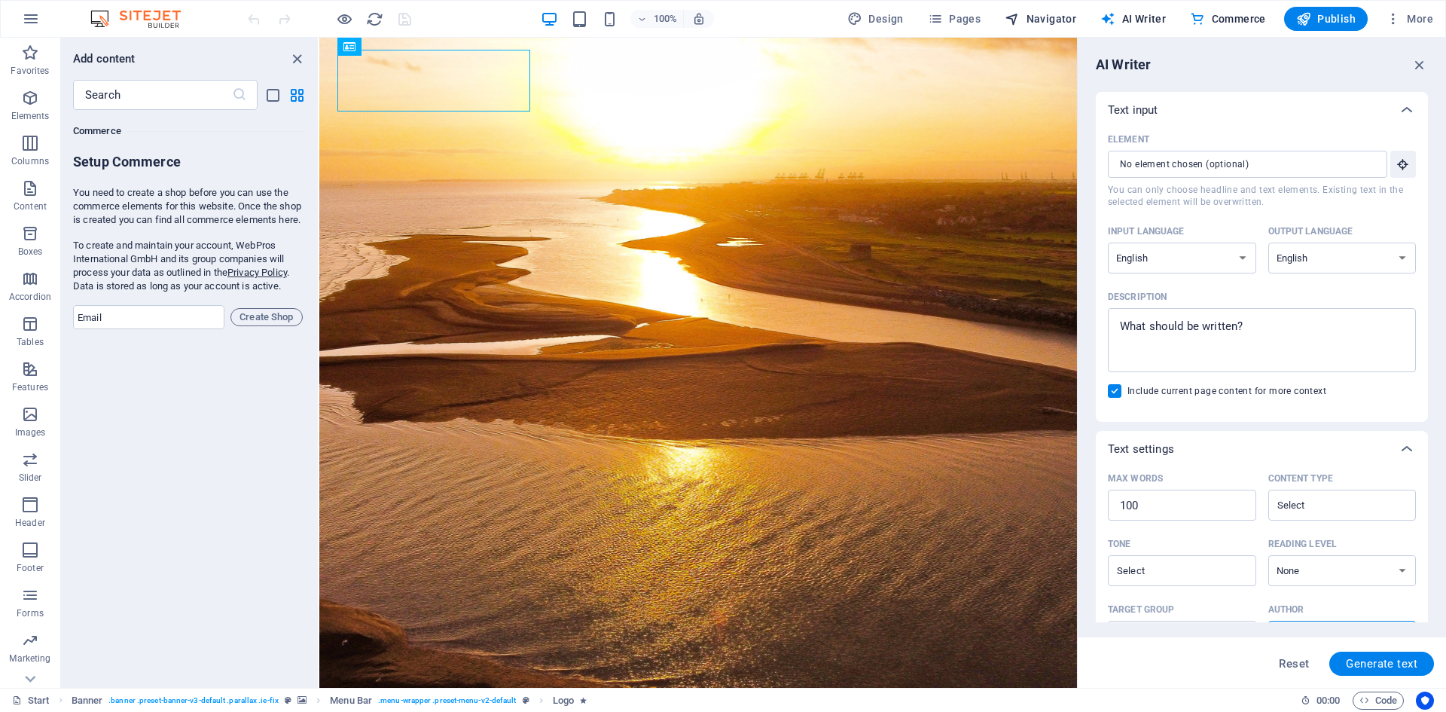
click at [1042, 14] on span "Navigator" at bounding box center [1041, 18] width 72 height 15
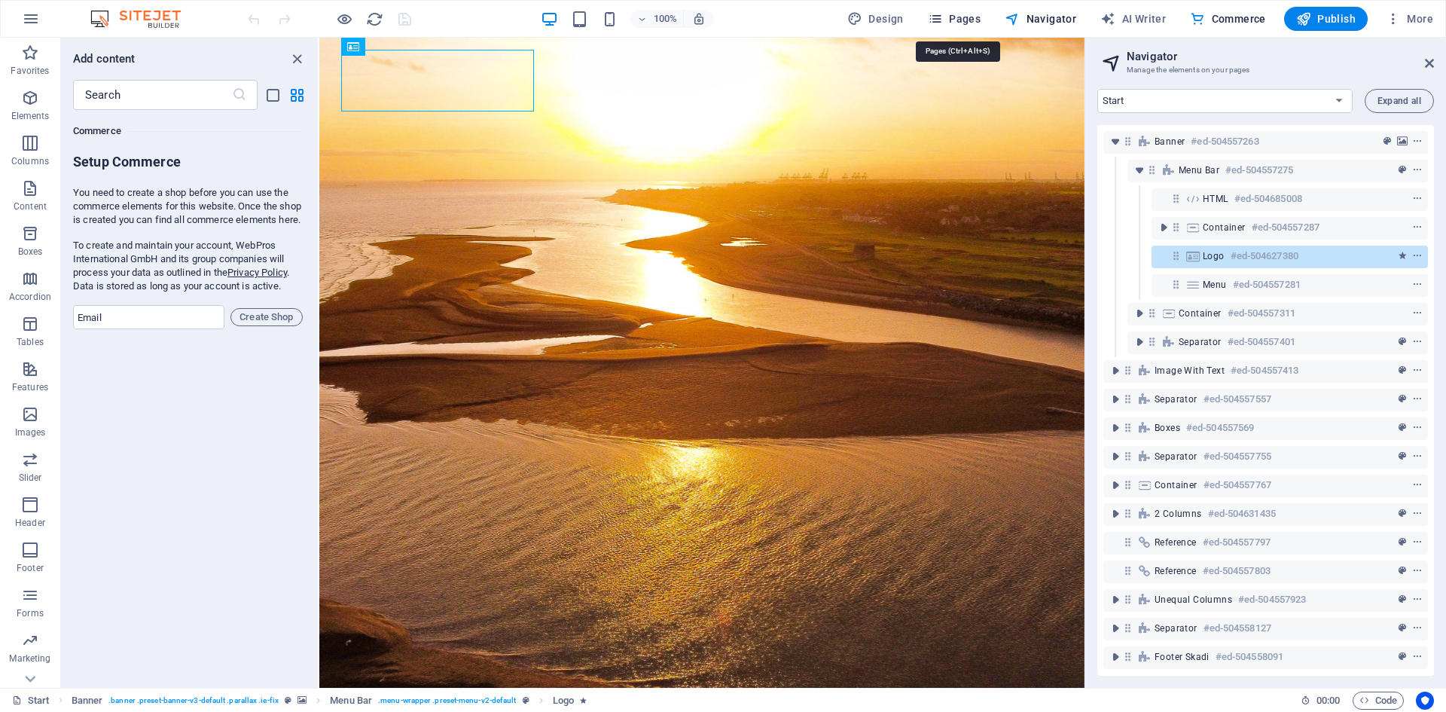
click at [965, 21] on span "Pages" at bounding box center [954, 18] width 53 height 15
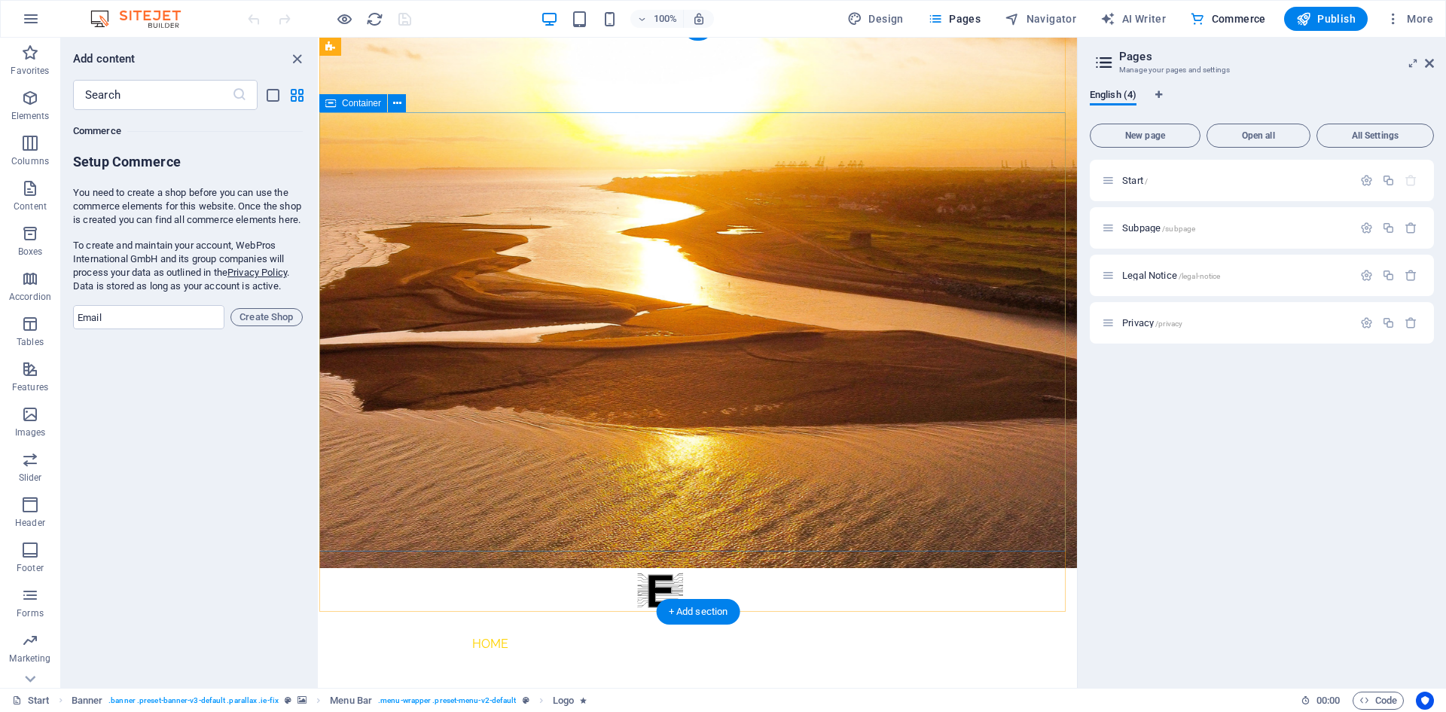
scroll to position [0, 0]
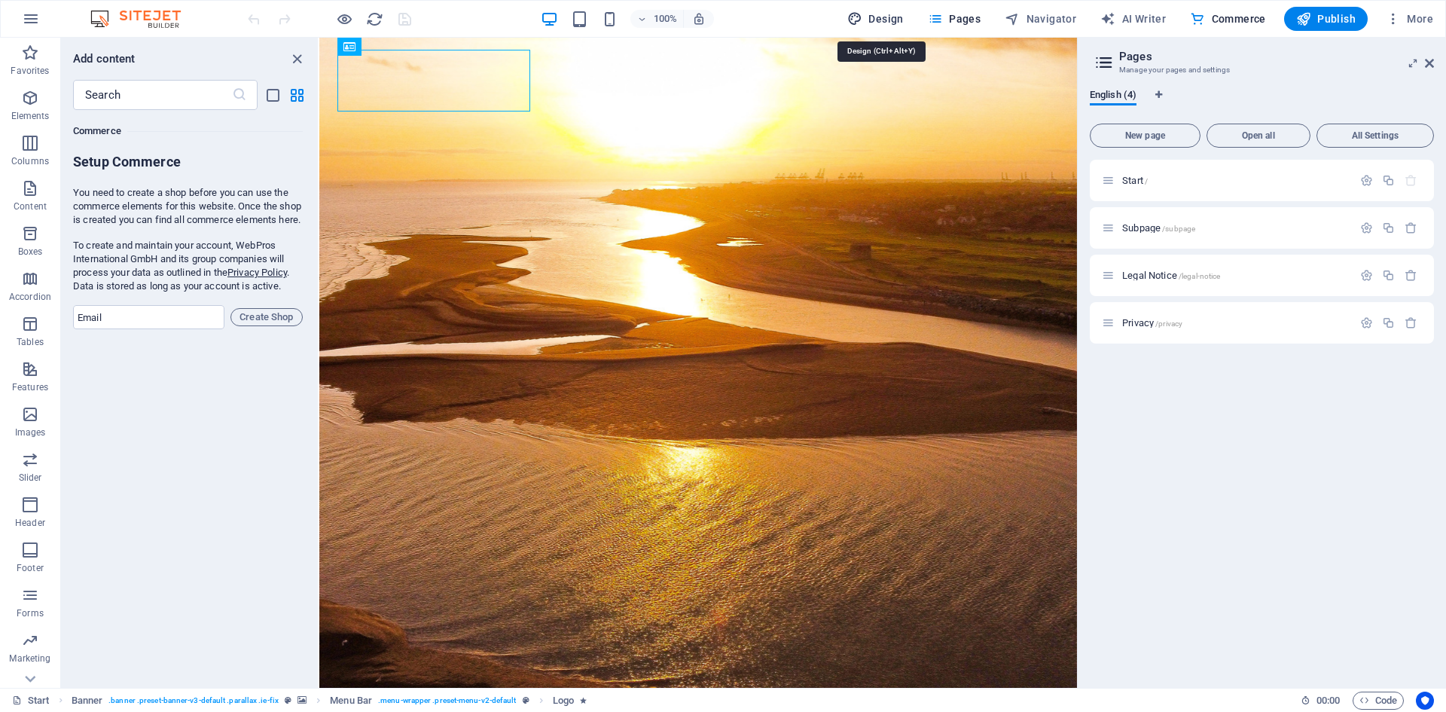
click at [862, 14] on icon "button" at bounding box center [854, 18] width 15 height 15
select select "px"
select select "300"
select select "px"
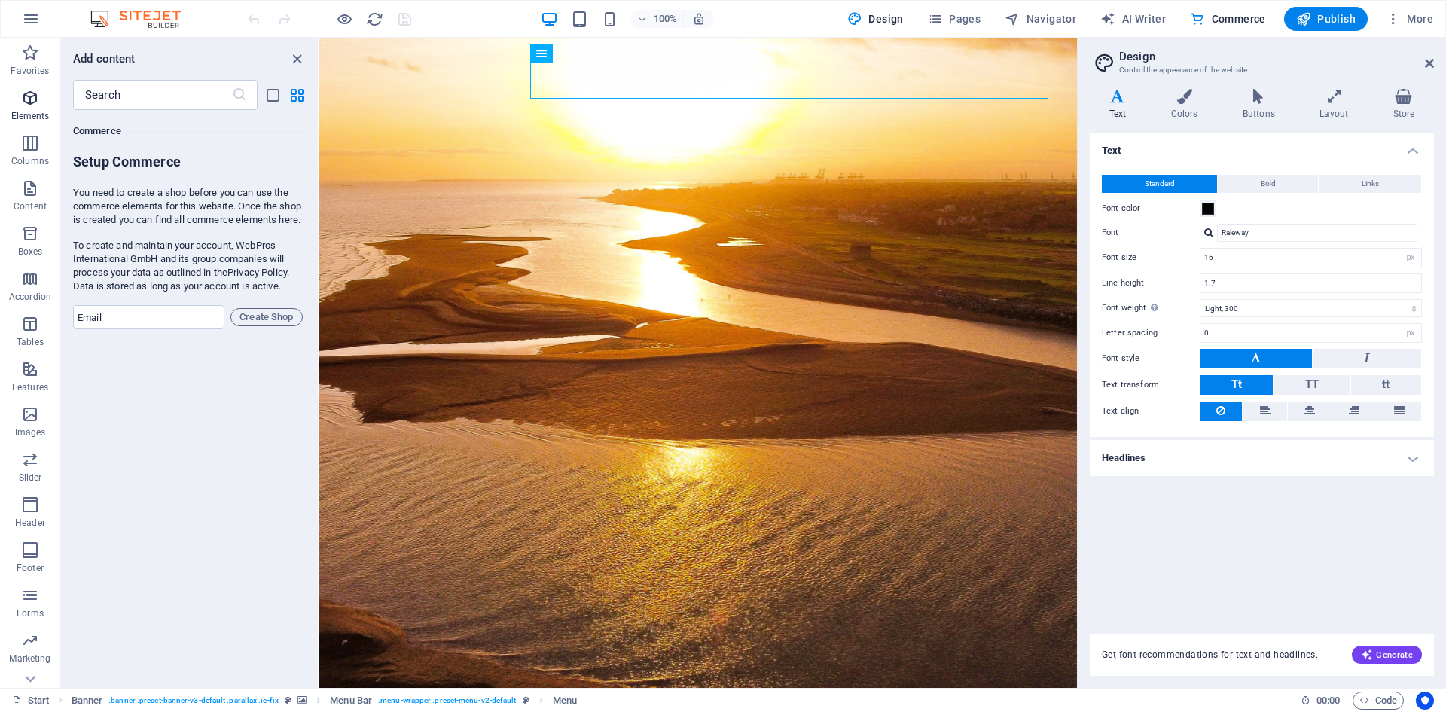
click at [36, 104] on icon "button" at bounding box center [30, 98] width 18 height 18
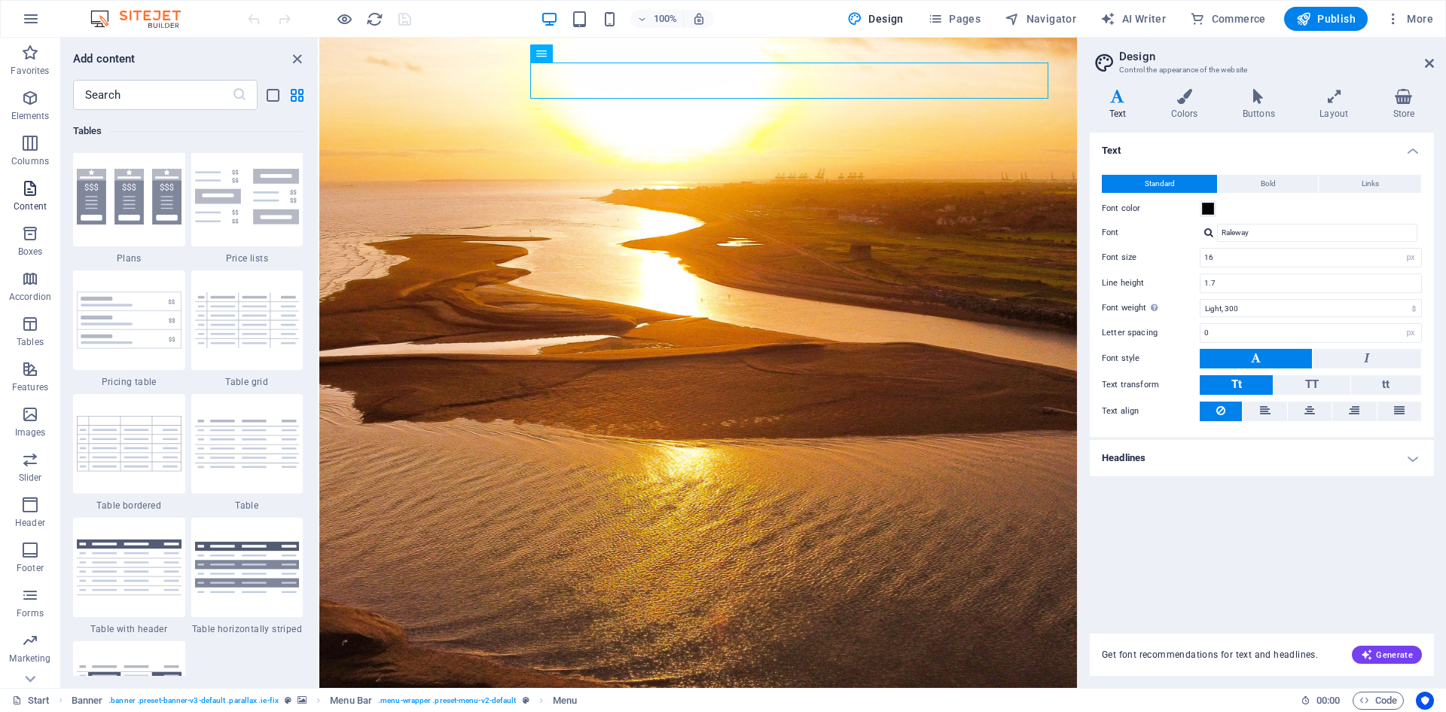
scroll to position [160, 0]
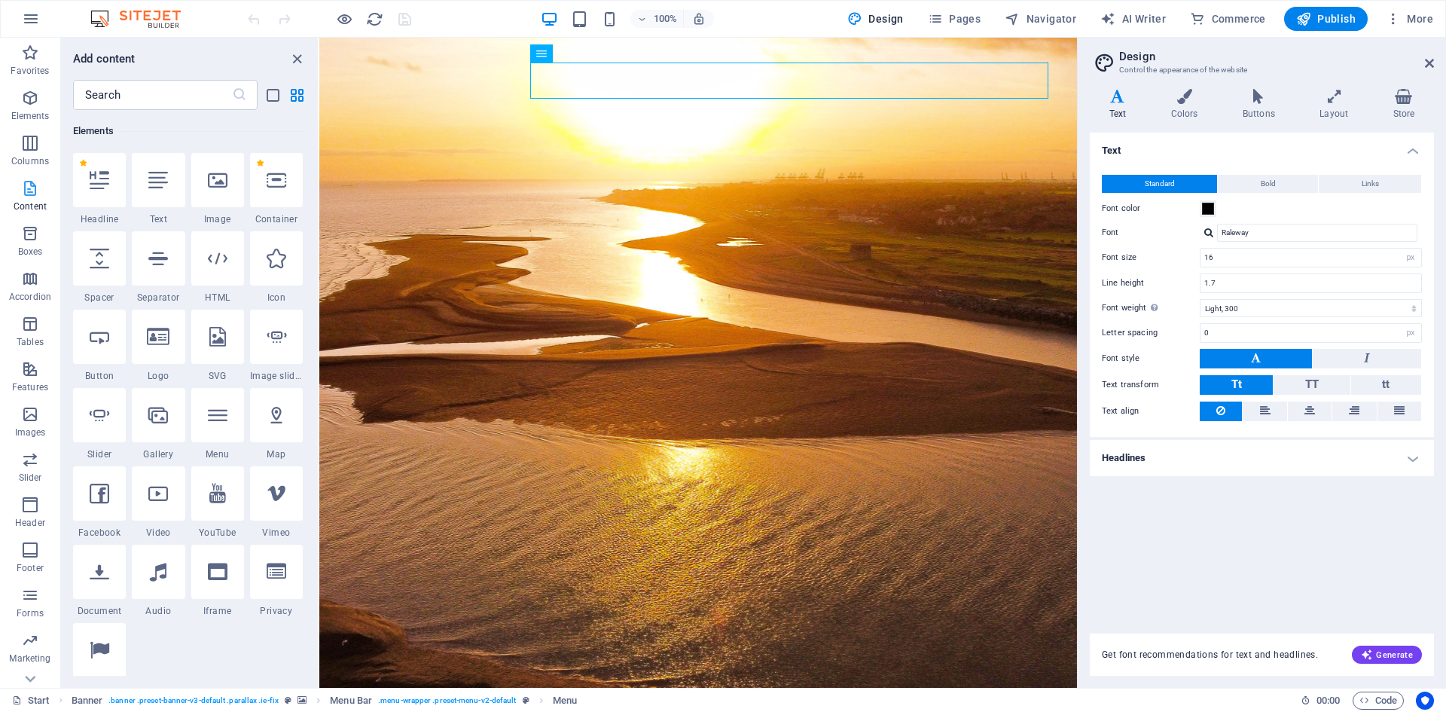
click at [35, 194] on icon "button" at bounding box center [30, 188] width 18 height 18
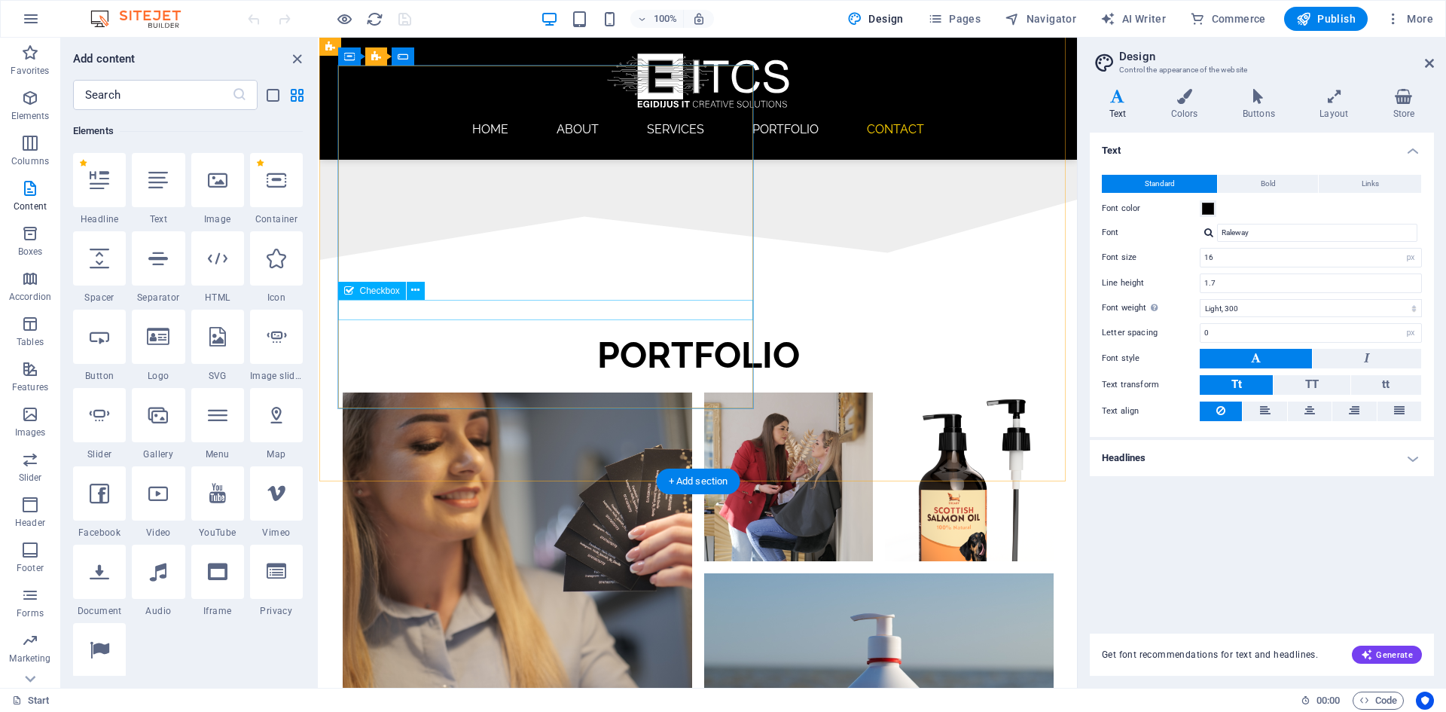
scroll to position [3421, 0]
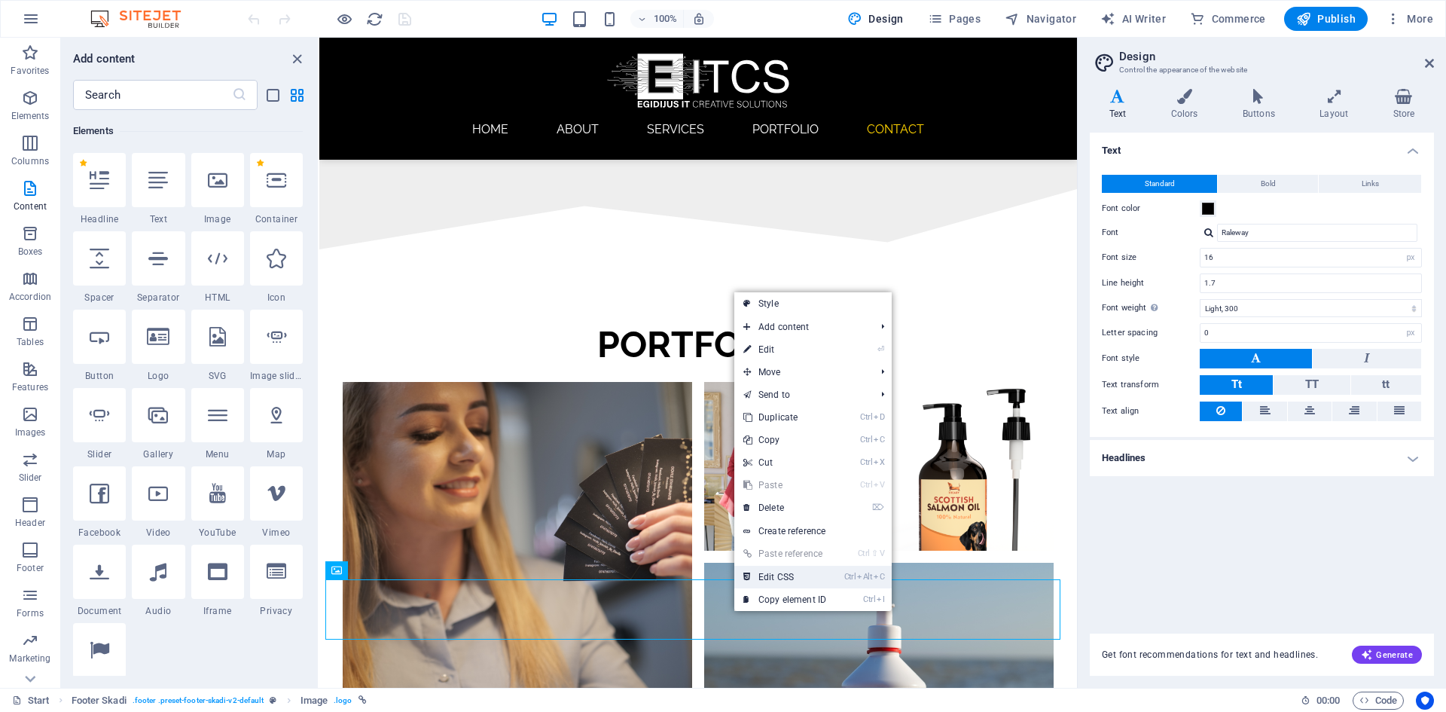
click at [778, 578] on link "Ctrl Alt C Edit CSS" at bounding box center [784, 577] width 101 height 23
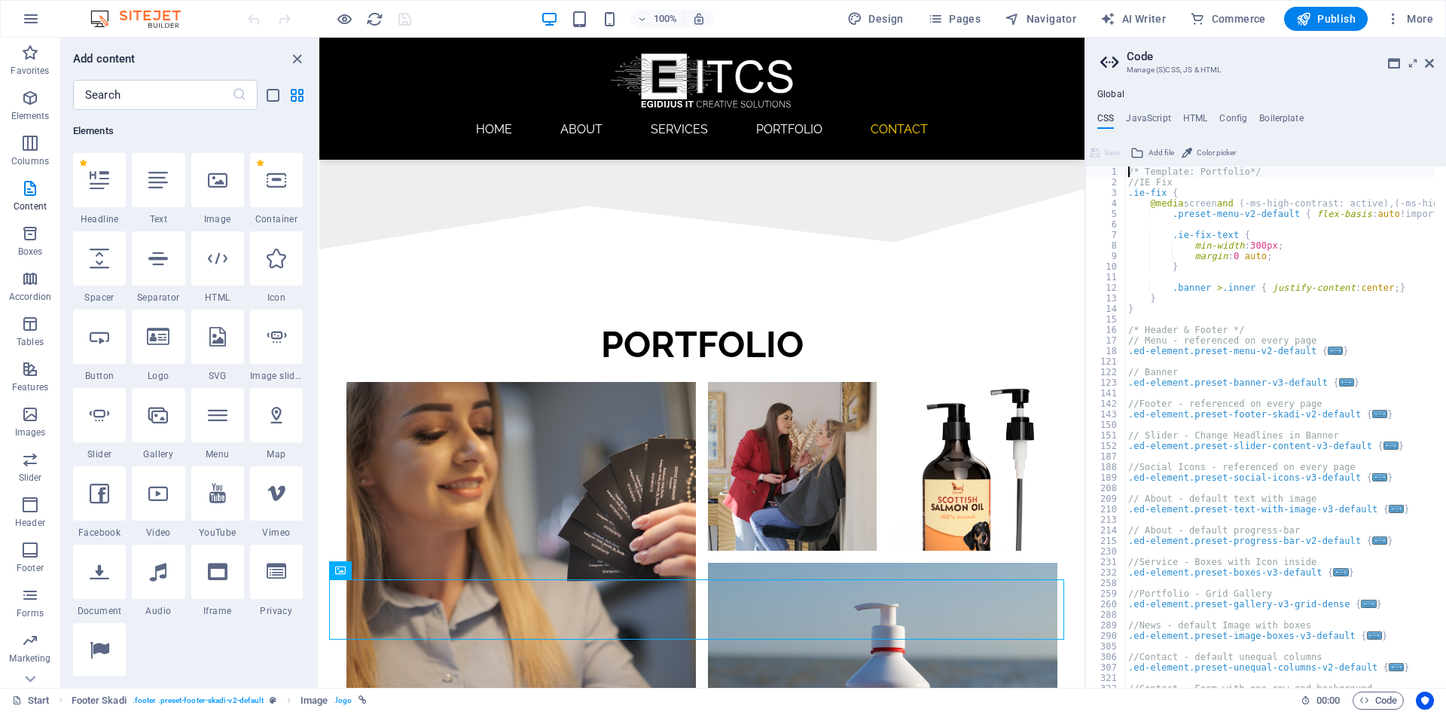
click at [1299, 316] on div "/* Template: Portfolio*/ //IE Fix .ie-fix { @media screen and ( -ms-high-contra…" at bounding box center [1326, 431] width 402 height 531
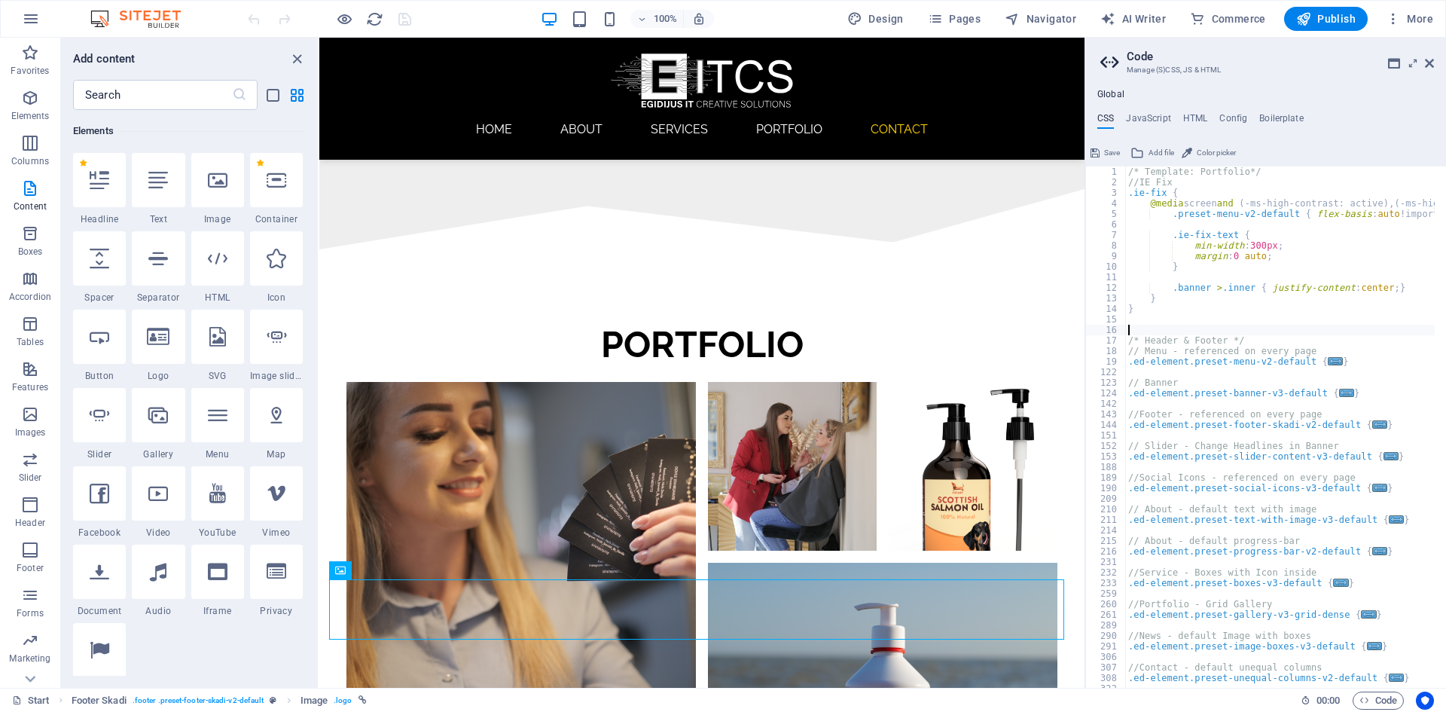
click at [1214, 337] on div "/* Template: Portfolio*/ //IE Fix .ie-fix { @media screen and ( -ms-high-contra…" at bounding box center [1326, 431] width 402 height 531
type textarea "/* Header & Footer2 */"
